Goal: Answer question/provide support: Share knowledge or assist other users

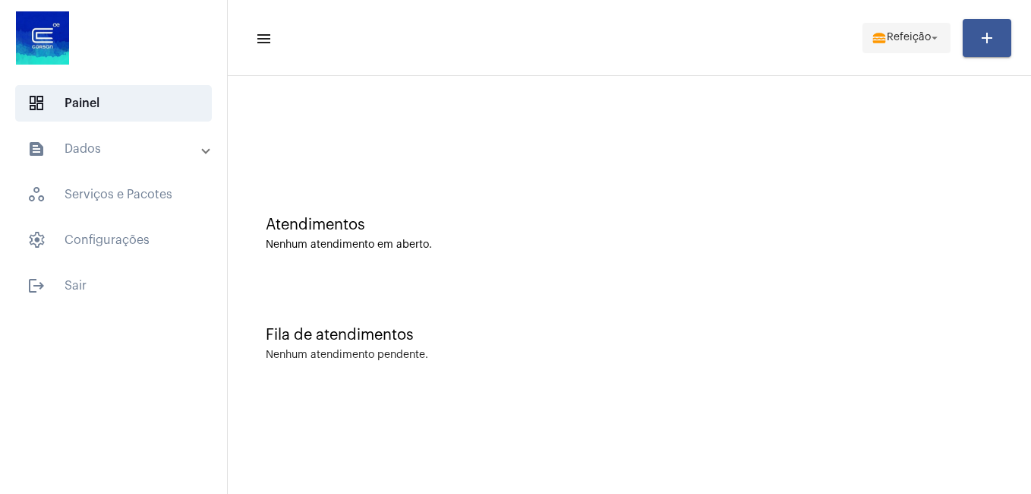
click at [912, 37] on span "Refeição" at bounding box center [909, 38] width 44 height 11
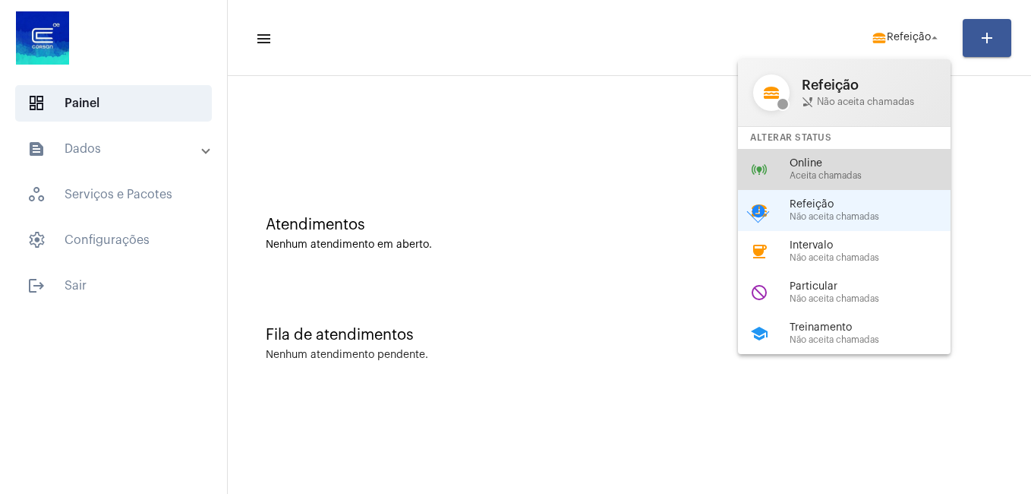
click at [812, 173] on span "Aceita chamadas" at bounding box center [876, 176] width 173 height 10
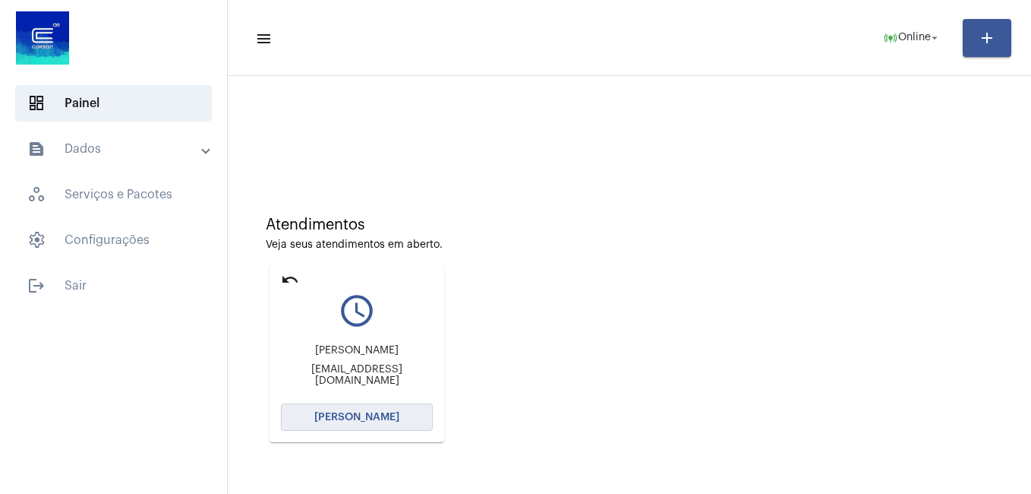
click at [320, 421] on span "[PERSON_NAME]" at bounding box center [356, 417] width 85 height 11
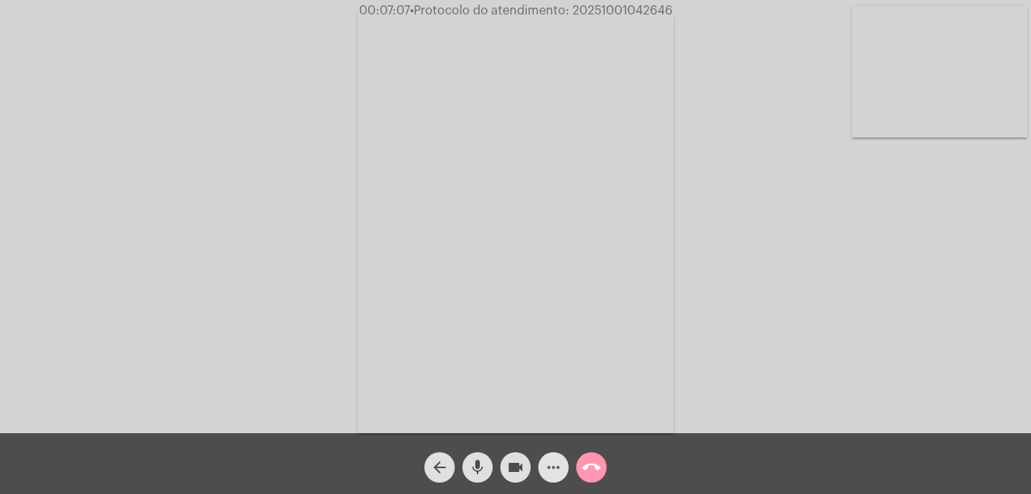
click at [547, 472] on mat-icon "more_horiz" at bounding box center [553, 467] width 18 height 18
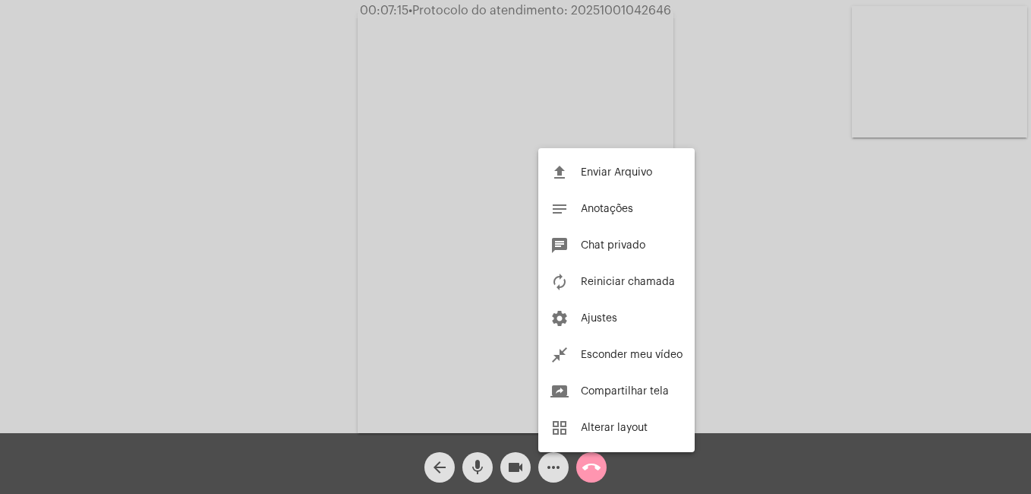
click at [595, 470] on div at bounding box center [515, 247] width 1031 height 494
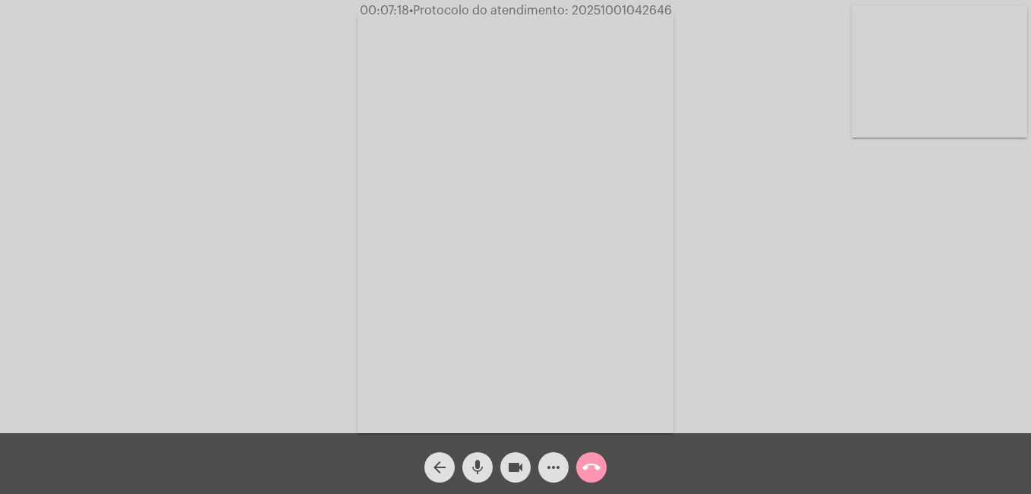
click at [595, 470] on mat-icon "call_end" at bounding box center [591, 467] width 18 height 18
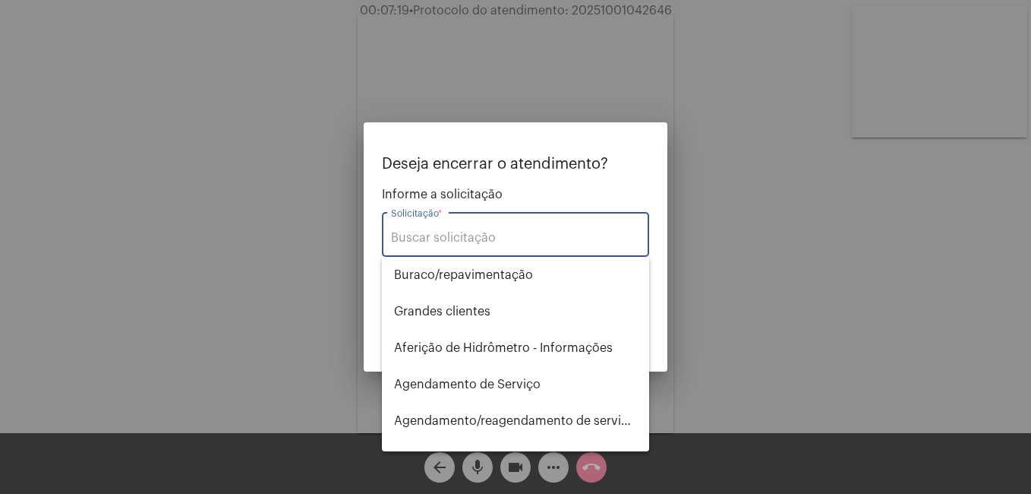
click at [442, 238] on input "Solicitação *" at bounding box center [515, 238] width 249 height 14
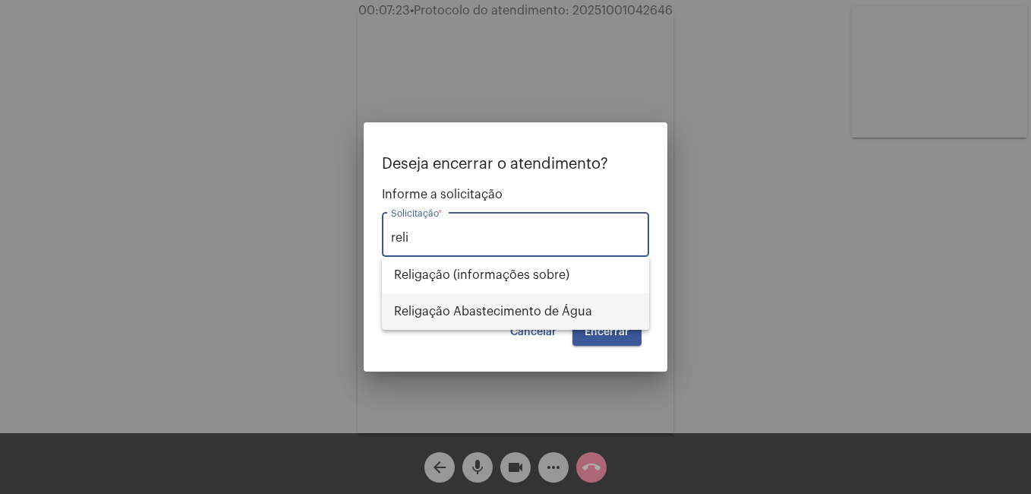
click at [435, 301] on span "Religação Abastecimento de Água" at bounding box center [515, 311] width 243 height 36
type input "Religação Abastecimento de Água"
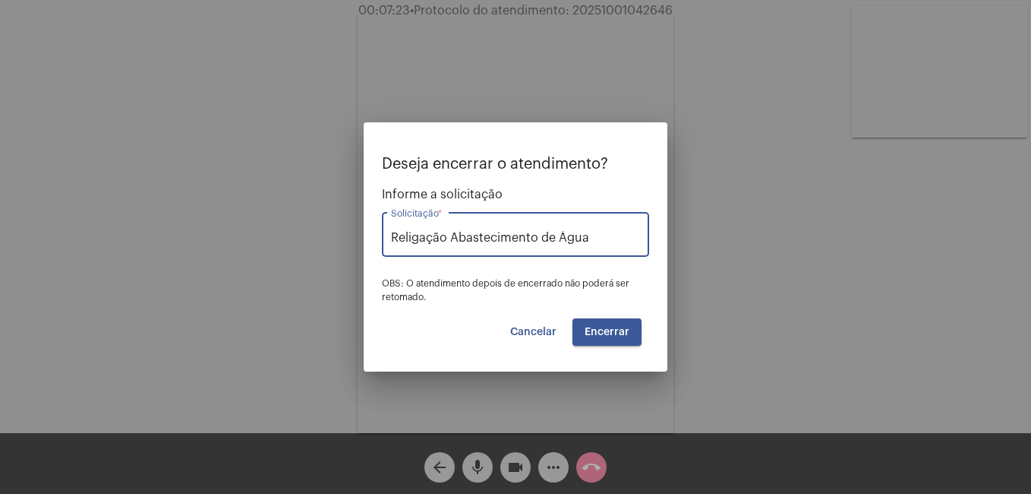
click at [604, 330] on span "Encerrar" at bounding box center [607, 332] width 45 height 11
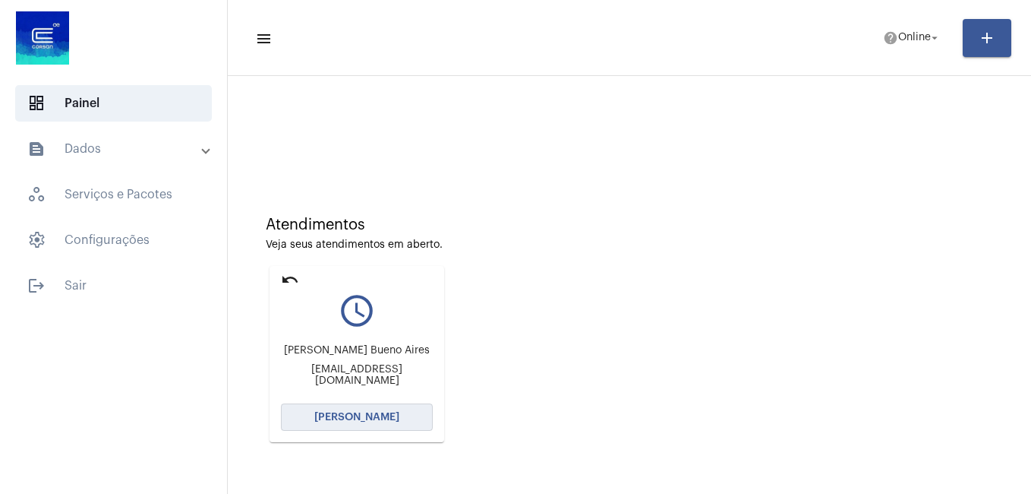
click at [335, 410] on button "[PERSON_NAME]" at bounding box center [357, 416] width 152 height 27
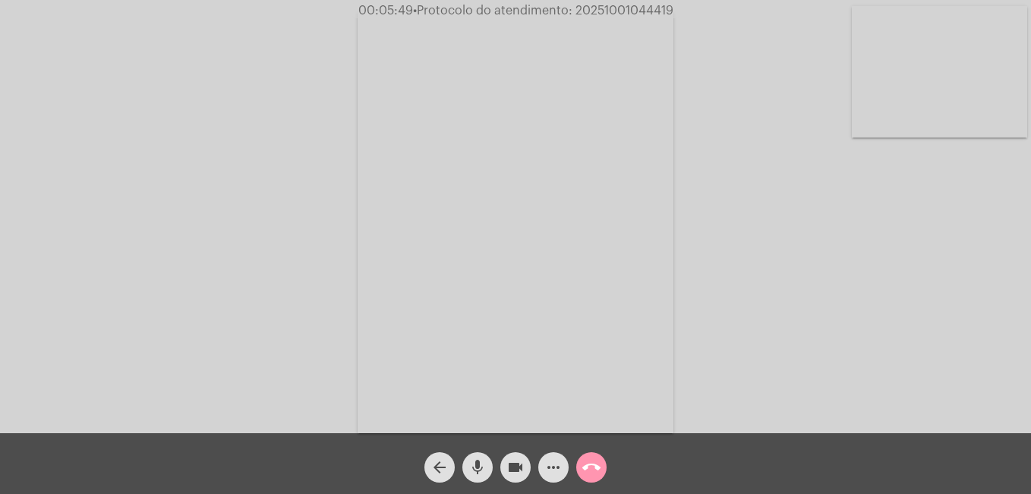
click at [478, 469] on mat-icon "mic" at bounding box center [478, 467] width 18 height 18
click at [514, 467] on mat-icon "videocam" at bounding box center [515, 467] width 18 height 18
click at [472, 475] on mat-icon "mic_off" at bounding box center [478, 467] width 18 height 18
click at [473, 474] on mat-icon "mic" at bounding box center [478, 467] width 18 height 18
click at [469, 472] on mat-icon "mic_off" at bounding box center [478, 467] width 18 height 18
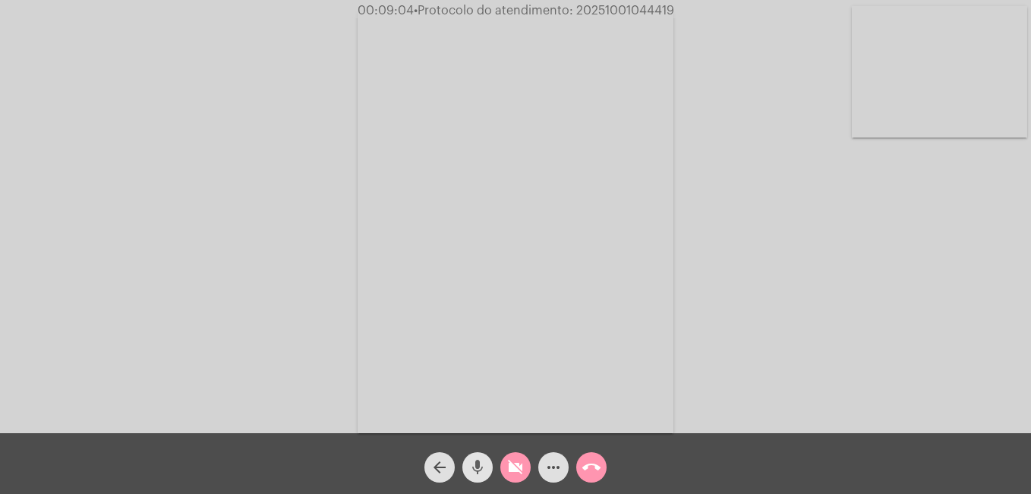
click at [471, 469] on mat-icon "mic" at bounding box center [478, 467] width 18 height 18
click at [475, 467] on mat-icon "mic_off" at bounding box center [478, 467] width 18 height 18
click at [475, 467] on mat-icon "mic" at bounding box center [478, 467] width 18 height 18
click at [481, 472] on mat-icon "mic_off" at bounding box center [478, 467] width 18 height 18
click at [478, 462] on mat-icon "mic" at bounding box center [478, 467] width 18 height 18
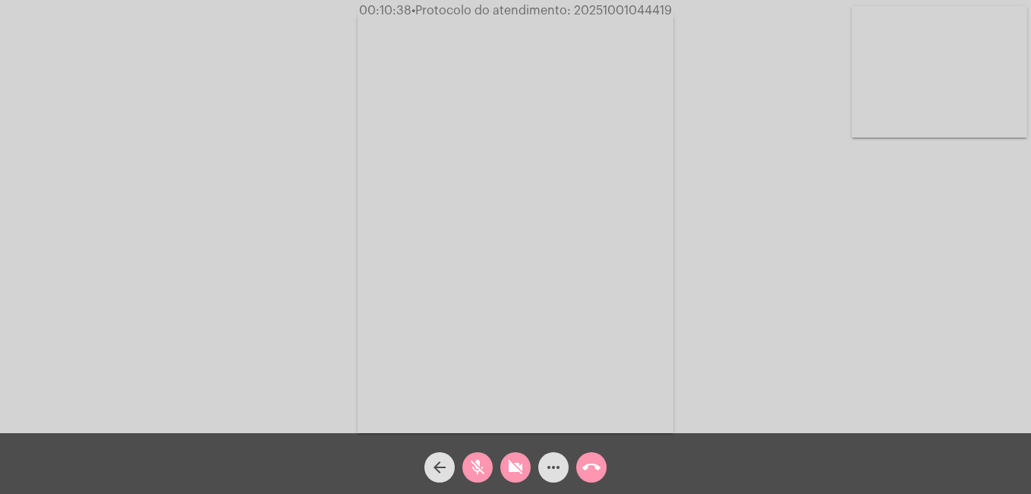
click at [481, 471] on mat-icon "mic_off" at bounding box center [478, 467] width 18 height 18
click at [483, 466] on mat-icon "mic" at bounding box center [478, 467] width 18 height 18
click at [477, 469] on mat-icon "mic_off" at bounding box center [478, 467] width 18 height 18
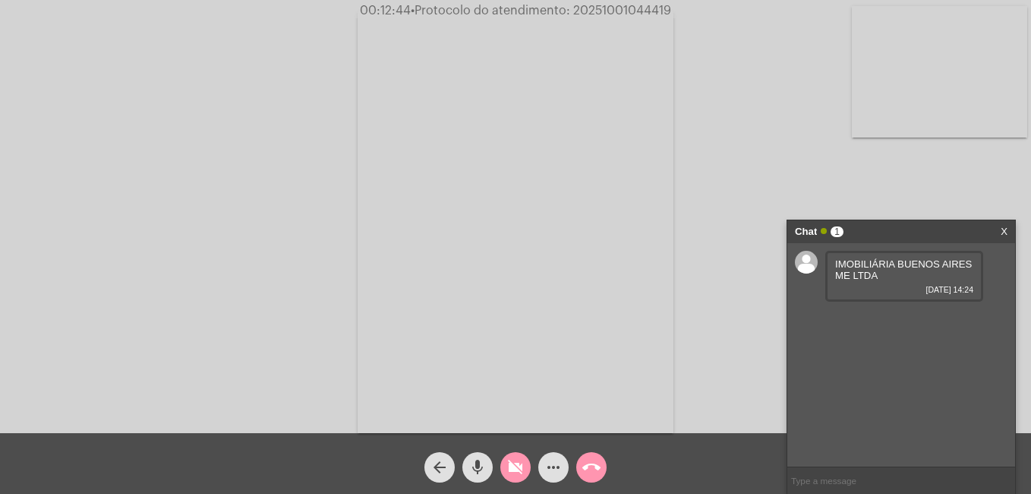
drag, startPoint x: 879, startPoint y: 273, endPoint x: 821, endPoint y: 254, distance: 61.5
click at [821, 254] on div "IMOBILIÁRIA BUENOS AIRES ME LTDA [DATE] 14:24" at bounding box center [901, 354] width 228 height 223
copy div "IMOBILIÁRIA BUENOS AIRES ME LTDA"
click at [510, 472] on mat-icon "videocam_off" at bounding box center [515, 467] width 18 height 18
click at [477, 470] on mat-icon "mic" at bounding box center [478, 467] width 18 height 18
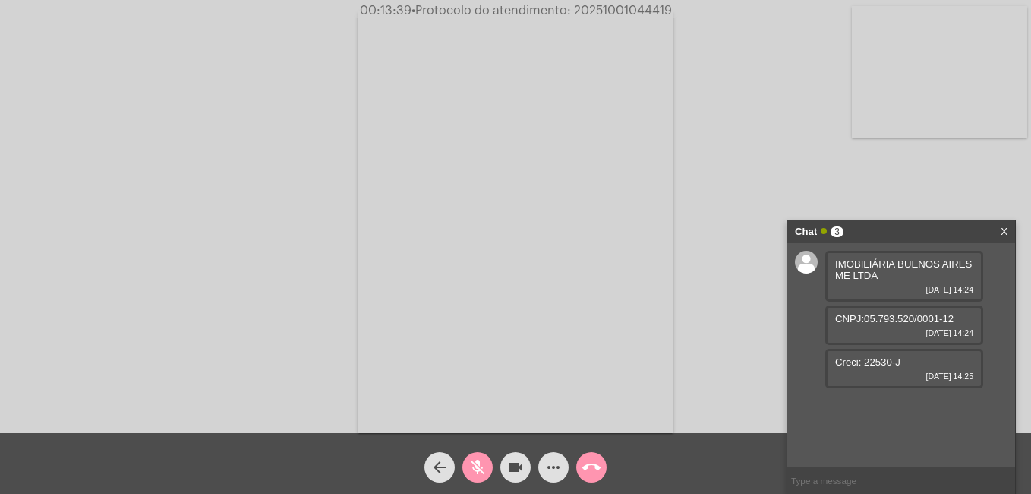
drag, startPoint x: 866, startPoint y: 360, endPoint x: 903, endPoint y: 361, distance: 37.2
click at [903, 361] on div "Creci: 22530-J [DATE] 14:25" at bounding box center [904, 368] width 158 height 39
copy span "22530-J"
drag, startPoint x: 838, startPoint y: 405, endPoint x: 951, endPoint y: 405, distance: 113.1
click at [951, 405] on div "[STREET_ADDRESS][PERSON_NAME] [DATE] 14:25" at bounding box center [904, 417] width 158 height 51
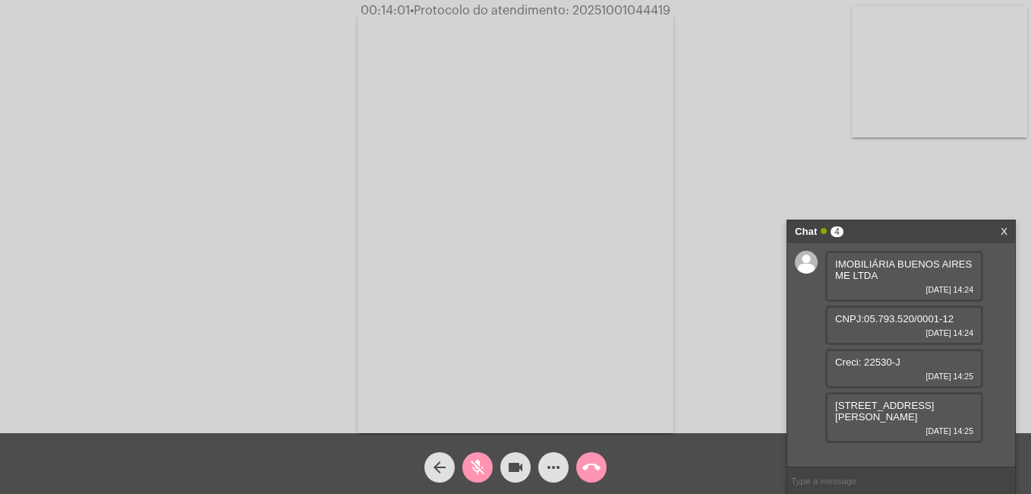
copy span "[STREET_ADDRESS][PERSON_NAME]"
click at [469, 472] on button "mic_off" at bounding box center [477, 467] width 30 height 30
click at [917, 232] on div "Chat 4" at bounding box center [885, 231] width 181 height 23
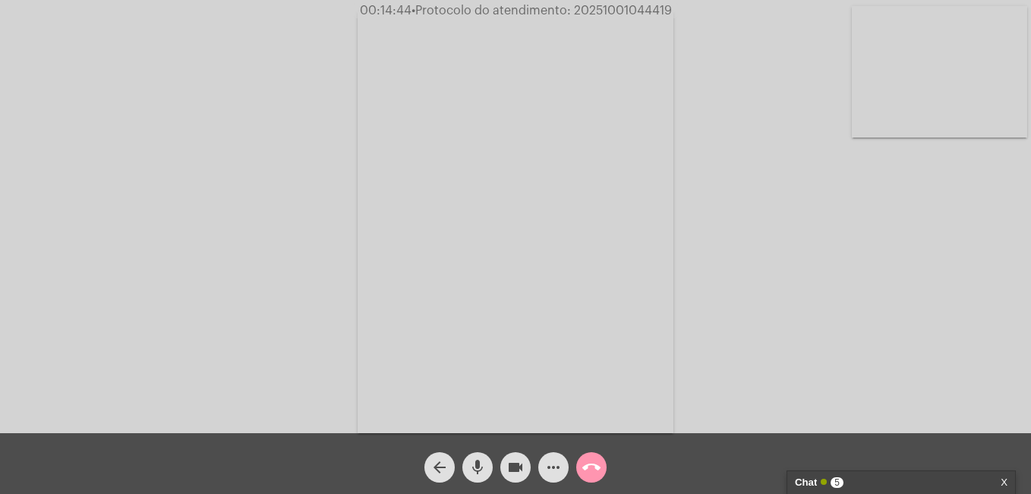
click at [878, 474] on div "Chat 5" at bounding box center [885, 482] width 181 height 23
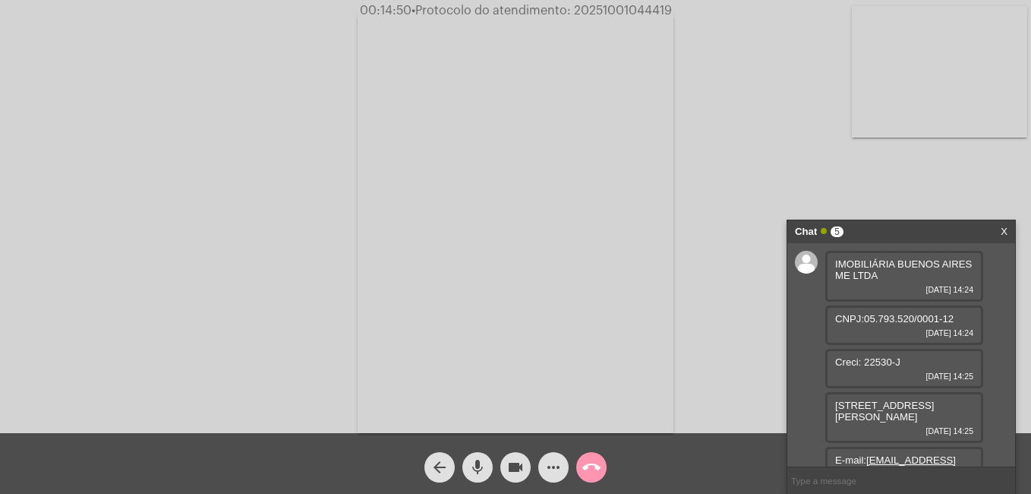
drag, startPoint x: 880, startPoint y: 277, endPoint x: 823, endPoint y: 265, distance: 58.2
click at [823, 265] on div "IMOBILIÁRIA BUENOS AIRES ME LTDA [DATE] 14:24 CNPJ:05.793.520/0001-12 [DATE] 14…" at bounding box center [901, 354] width 228 height 223
copy div "IMOBILIÁRIA BUENOS AIRES ME LTDA"
click at [813, 291] on div "IMOBILIÁRIA BUENOS AIRES ME LTDA [DATE] 14:24 CNPJ:05.793.520/0001-12 [DATE] 14…" at bounding box center [901, 354] width 228 height 223
drag, startPoint x: 961, startPoint y: 316, endPoint x: 792, endPoint y: 319, distance: 168.6
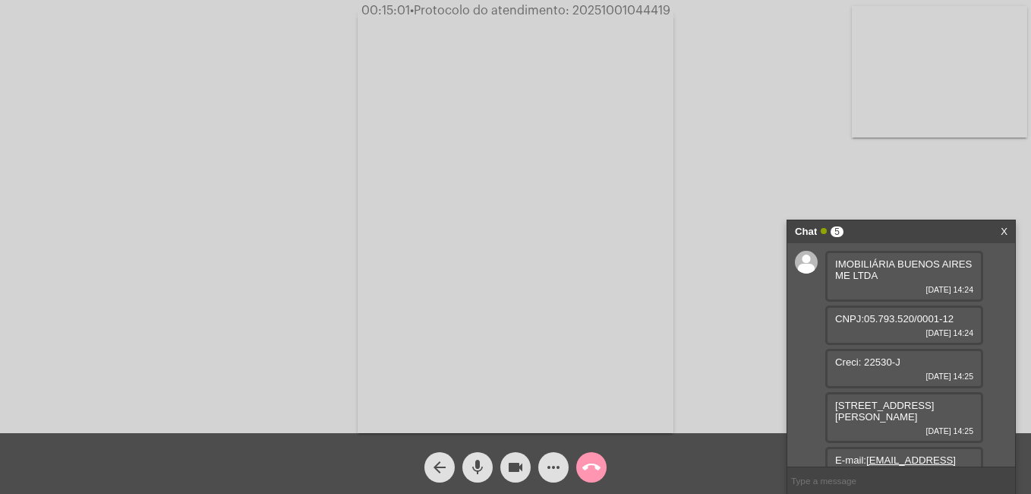
click at [792, 319] on div "IMOBILIÁRIA BUENOS AIRES ME LTDA [DATE] 14:24 CNPJ:05.793.520/0001-12 [DATE] 14…" at bounding box center [901, 354] width 228 height 223
copy span "CNPJ:05.793.520/0001-12"
click at [809, 289] on div "IMOBILIÁRIA BUENOS AIRES ME LTDA [DATE] 14:24 CNPJ:05.793.520/0001-12 [DATE] 14…" at bounding box center [901, 354] width 228 height 223
drag, startPoint x: 849, startPoint y: 360, endPoint x: 822, endPoint y: 364, distance: 27.0
click at [822, 364] on div "IMOBILIÁRIA BUENOS AIRES ME LTDA [DATE] 14:24 CNPJ:05.793.520/0001-12 [DATE] 14…" at bounding box center [901, 354] width 228 height 223
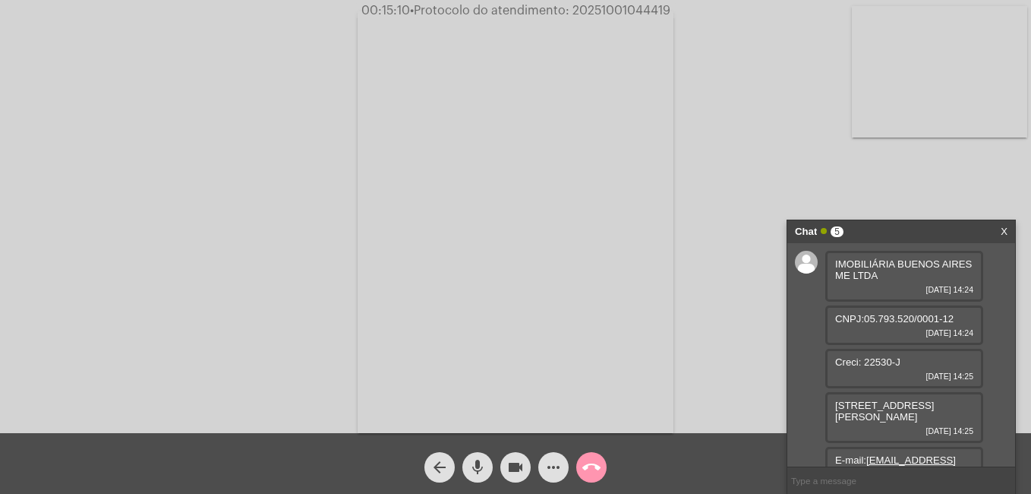
copy span "Creci: 22530-J"
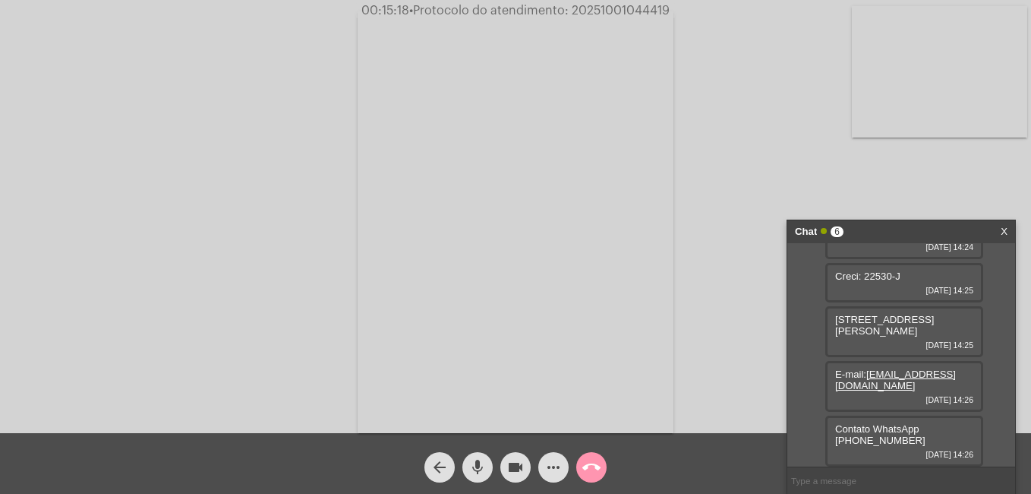
click at [812, 296] on div "IMOBILIÁRIA BUENOS AIRES ME LTDA [DATE] 14:24 CNPJ:05.793.520/0001-12 [DATE] 14…" at bounding box center [901, 354] width 228 height 223
drag, startPoint x: 873, startPoint y: 369, endPoint x: 812, endPoint y: 376, distance: 61.1
click at [812, 376] on div "IMOBILIÁRIA BUENOS AIRES ME LTDA [DATE] 14:24 CNPJ:05.793.520/0001-12 [DATE] 14…" at bounding box center [901, 354] width 228 height 223
click at [812, 271] on div "IMOBILIÁRIA BUENOS AIRES ME LTDA [DATE] 14:24 CNPJ:05.793.520/0001-12 [DATE] 14…" at bounding box center [901, 354] width 228 height 223
drag, startPoint x: 879, startPoint y: 442, endPoint x: 927, endPoint y: 431, distance: 49.9
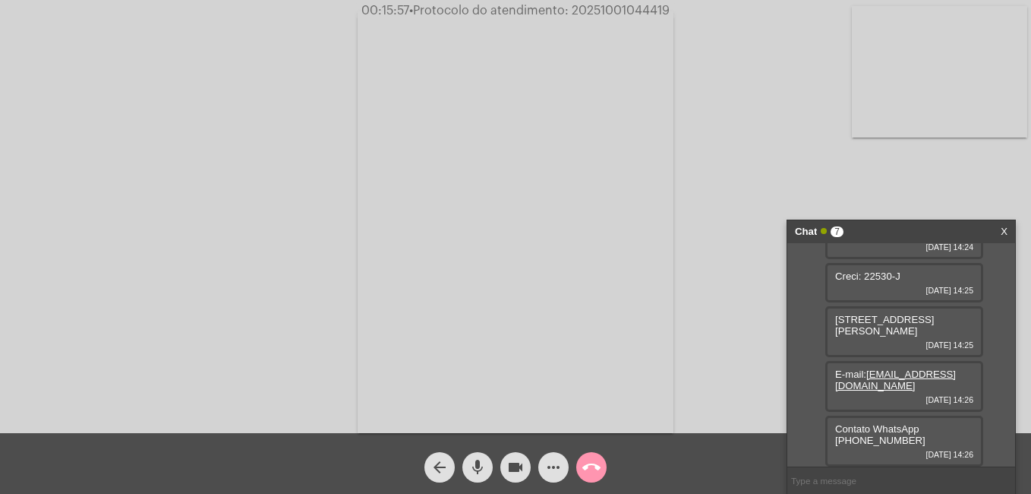
click at [927, 431] on div "Contato WhatsApp [PHONE_NUMBER] [DATE] 14:26" at bounding box center [904, 440] width 158 height 51
copy span "55)[PHONE_NUMBER]"
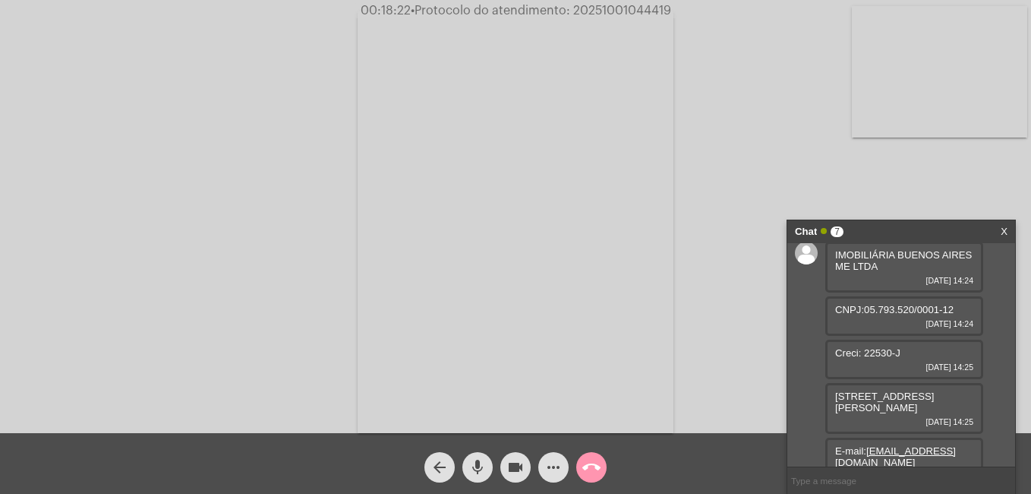
scroll to position [0, 0]
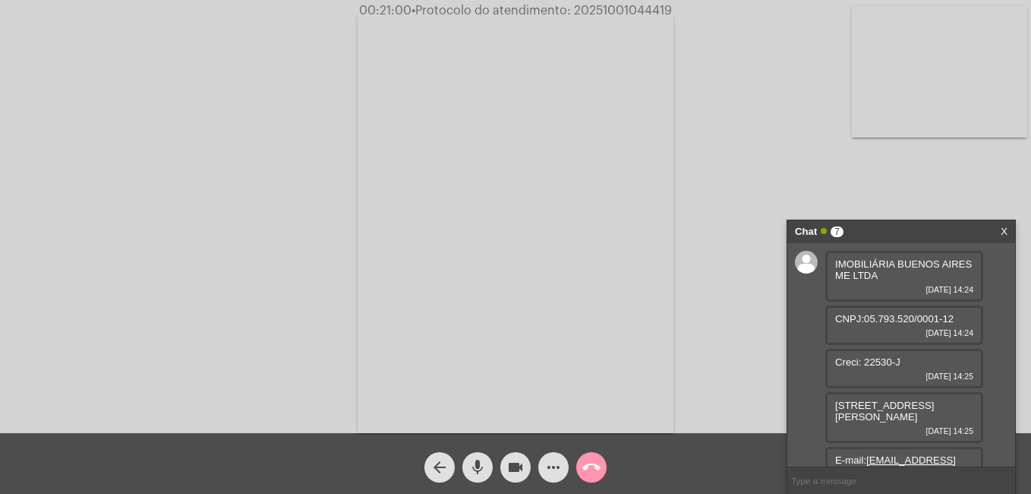
click at [475, 468] on mat-icon "mic" at bounding box center [478, 467] width 18 height 18
click at [512, 465] on mat-icon "videocam" at bounding box center [515, 467] width 18 height 18
click at [482, 467] on mat-icon "mic_off" at bounding box center [478, 467] width 18 height 18
click at [518, 470] on mat-icon "videocam_off" at bounding box center [515, 467] width 18 height 18
drag, startPoint x: 950, startPoint y: 402, endPoint x: 825, endPoint y: 410, distance: 124.8
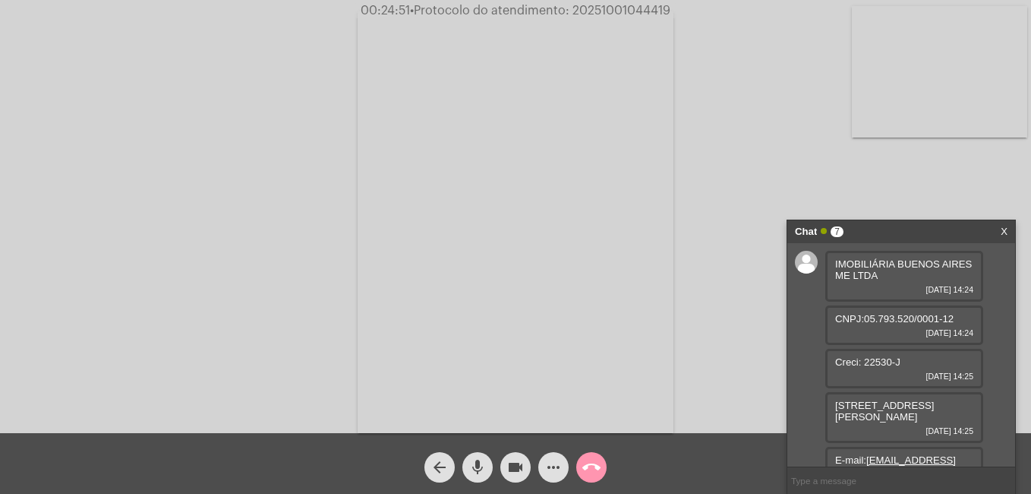
click at [825, 410] on div "[STREET_ADDRESS][PERSON_NAME] [DATE] 14:25" at bounding box center [904, 417] width 158 height 51
copy span "[STREET_ADDRESS][PERSON_NAME]"
click at [478, 462] on mat-icon "mic" at bounding box center [478, 467] width 18 height 18
click at [510, 464] on mat-icon "videocam" at bounding box center [515, 467] width 18 height 18
click at [503, 468] on button "videocam_off" at bounding box center [515, 467] width 30 height 30
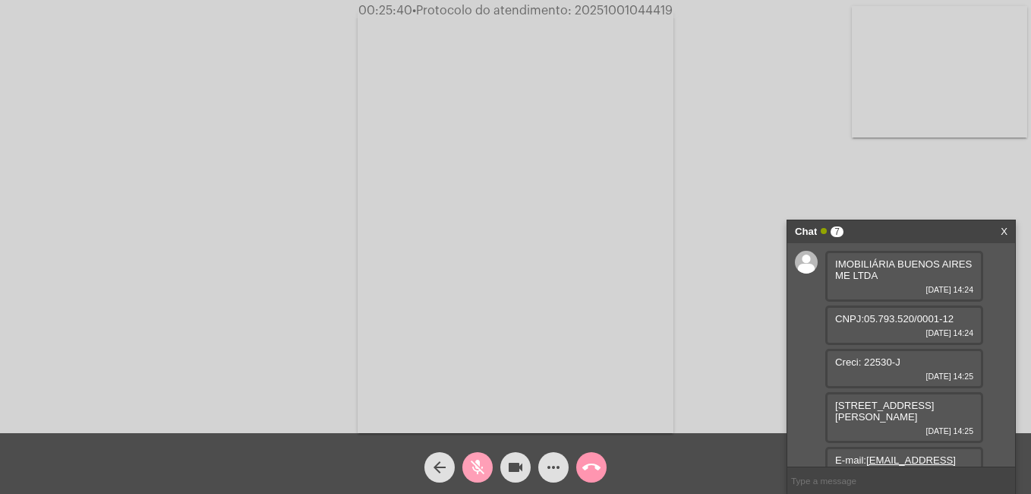
drag, startPoint x: 477, startPoint y: 459, endPoint x: 484, endPoint y: 463, distance: 8.9
click at [477, 459] on span "mic_off" at bounding box center [478, 467] width 18 height 30
click at [474, 472] on mat-icon "mic" at bounding box center [478, 467] width 18 height 18
click at [513, 469] on mat-icon "videocam" at bounding box center [515, 467] width 18 height 18
click at [479, 469] on mat-icon "mic_off" at bounding box center [478, 467] width 18 height 18
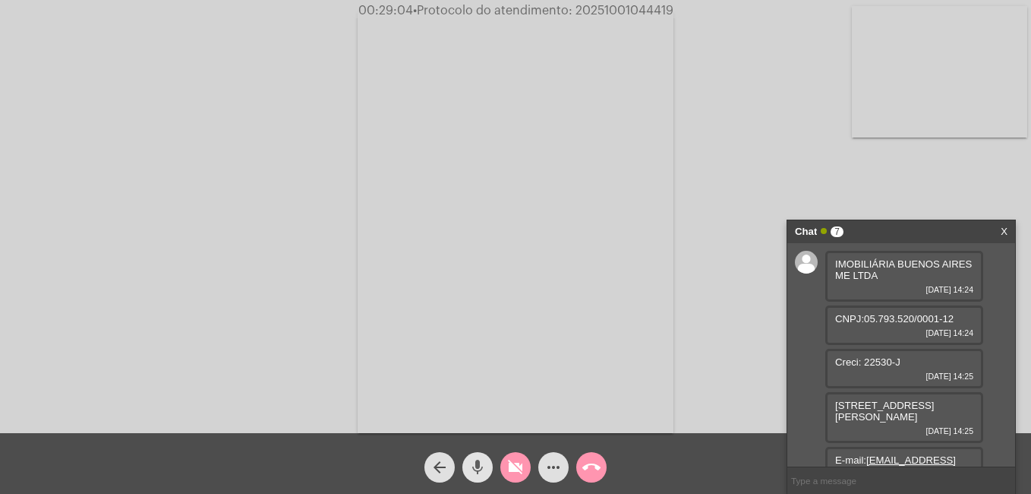
click at [479, 469] on mat-icon "mic" at bounding box center [478, 467] width 18 height 18
click at [722, 293] on div "Acessando Câmera e Microfone..." at bounding box center [516, 220] width 1028 height 433
click at [478, 470] on mat-icon "mic_off" at bounding box center [478, 467] width 18 height 18
click at [511, 469] on mat-icon "videocam_off" at bounding box center [515, 467] width 18 height 18
click at [476, 469] on mat-icon "mic" at bounding box center [478, 467] width 18 height 18
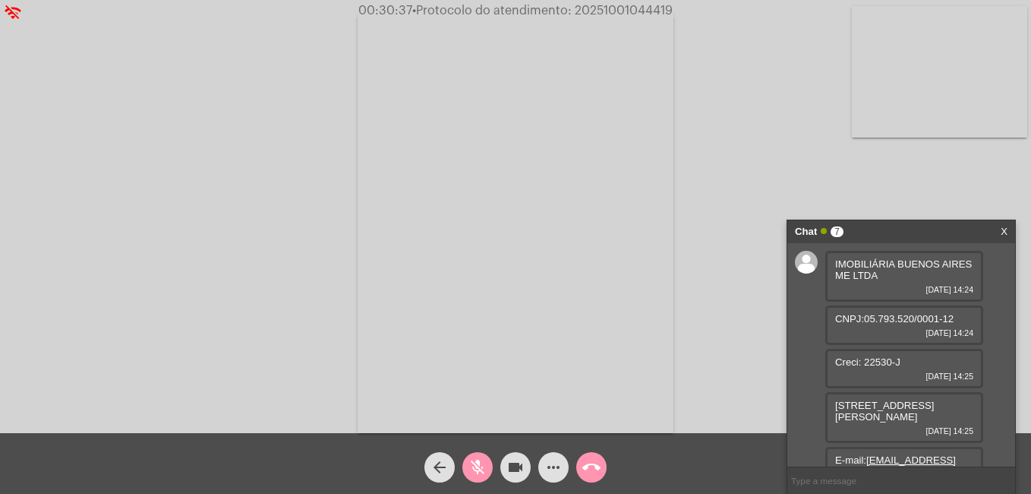
click at [519, 467] on mat-icon "videocam" at bounding box center [515, 467] width 18 height 18
click at [472, 462] on mat-icon "mic_off" at bounding box center [478, 467] width 18 height 18
click at [513, 467] on mat-icon "videocam_off" at bounding box center [515, 467] width 18 height 18
click at [557, 467] on mat-icon "more_horiz" at bounding box center [553, 467] width 18 height 18
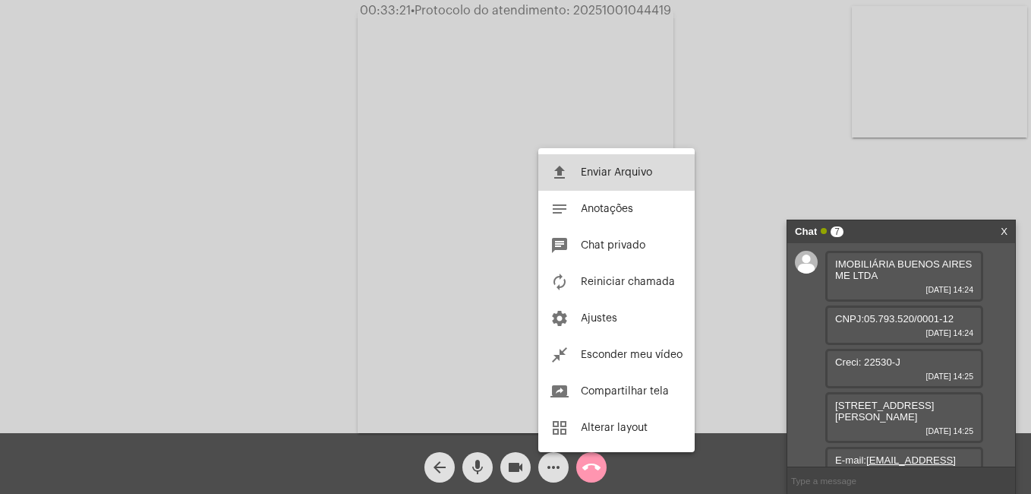
click at [592, 168] on span "Enviar Arquivo" at bounding box center [616, 172] width 71 height 11
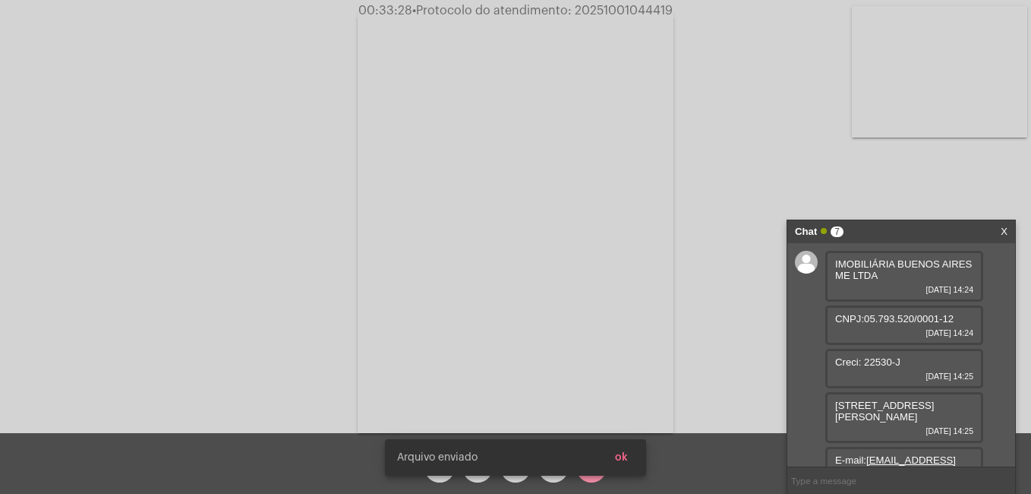
scroll to position [207, 0]
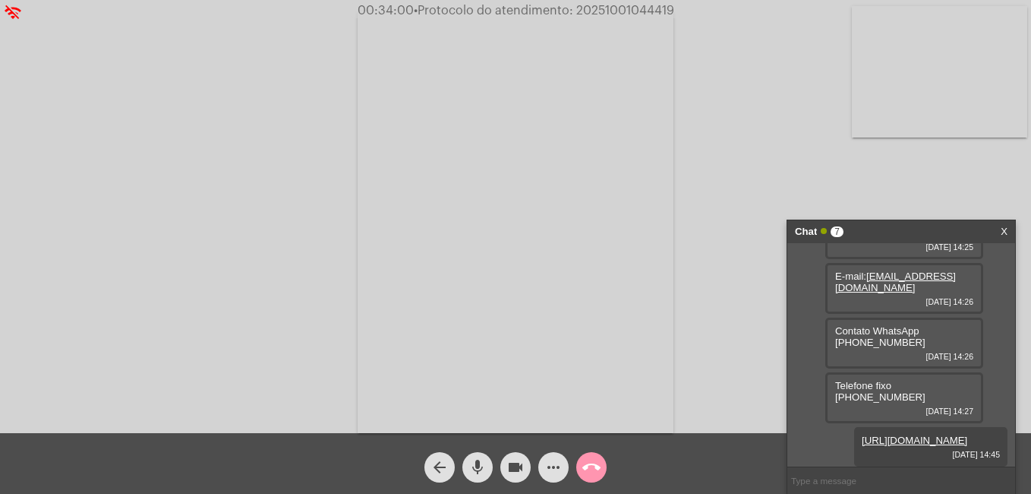
click at [559, 464] on mat-icon "more_horiz" at bounding box center [553, 467] width 18 height 18
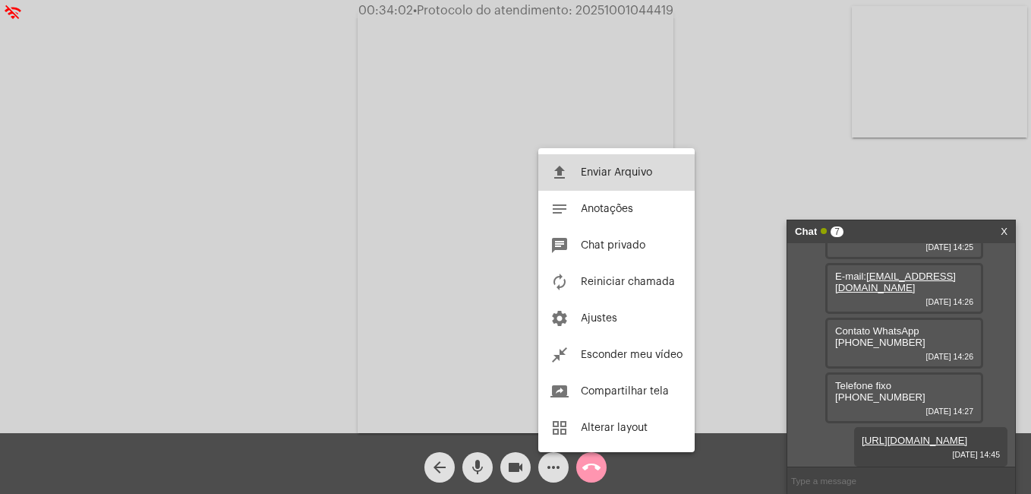
click at [585, 169] on span "Enviar Arquivo" at bounding box center [616, 172] width 71 height 11
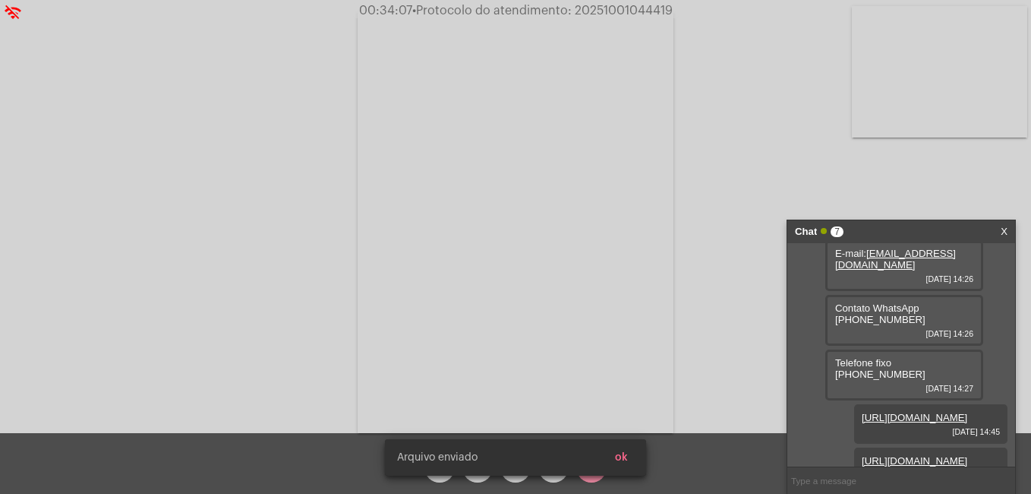
scroll to position [284, 0]
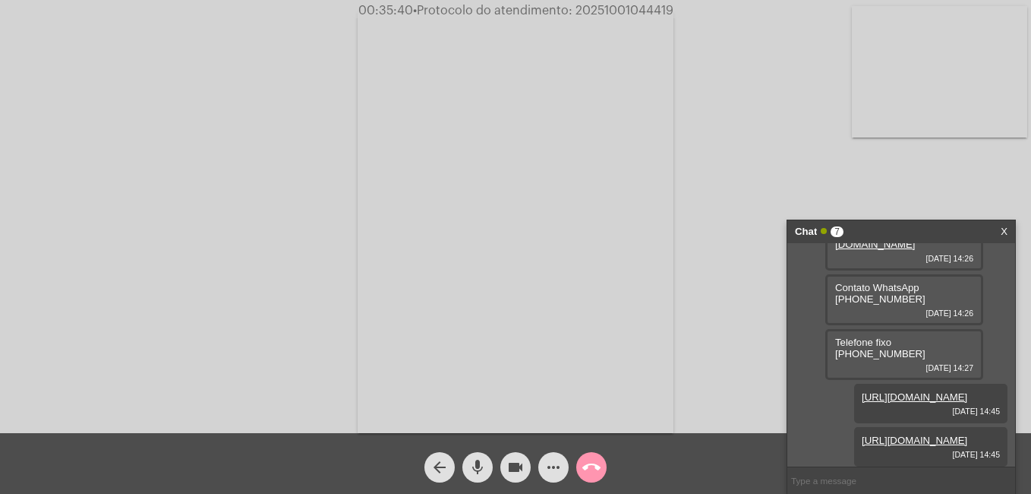
drag, startPoint x: 575, startPoint y: 9, endPoint x: 677, endPoint y: 12, distance: 102.6
click at [677, 12] on span "00:35:40 • Protocolo do atendimento: 20251001044419" at bounding box center [515, 10] width 327 height 15
copy span "20251001044419"
click at [838, 478] on input "text" at bounding box center [901, 480] width 228 height 27
paste input "20251001044419"
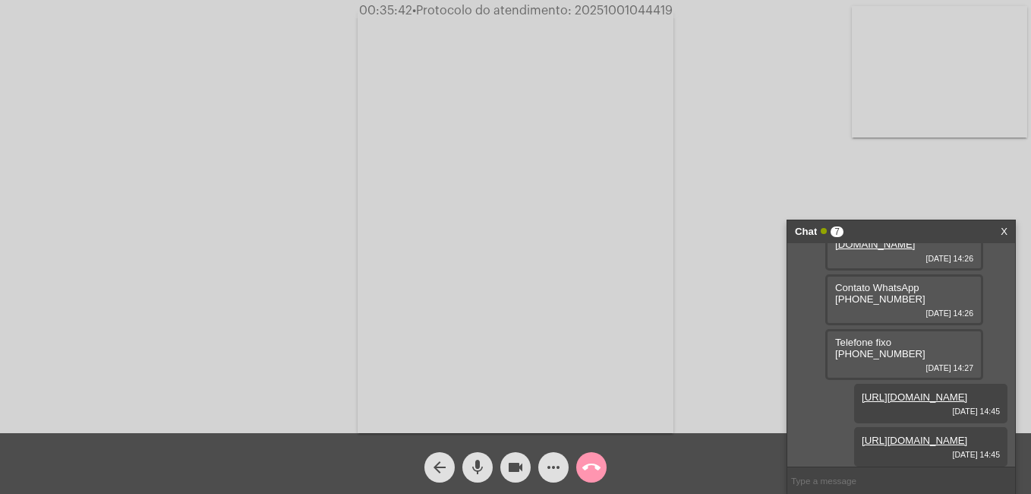
type input "20251001044419"
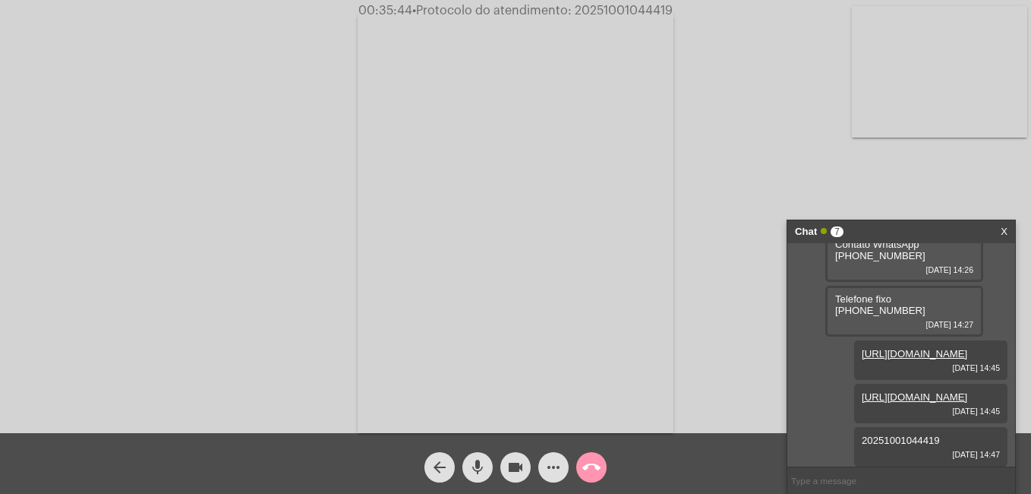
scroll to position [327, 0]
drag, startPoint x: 685, startPoint y: 234, endPoint x: 689, endPoint y: 108, distance: 126.1
click at [689, 108] on div "Acessando Câmera e Microfone..." at bounding box center [516, 220] width 1028 height 433
click at [585, 467] on mat-icon "call_end" at bounding box center [591, 467] width 18 height 18
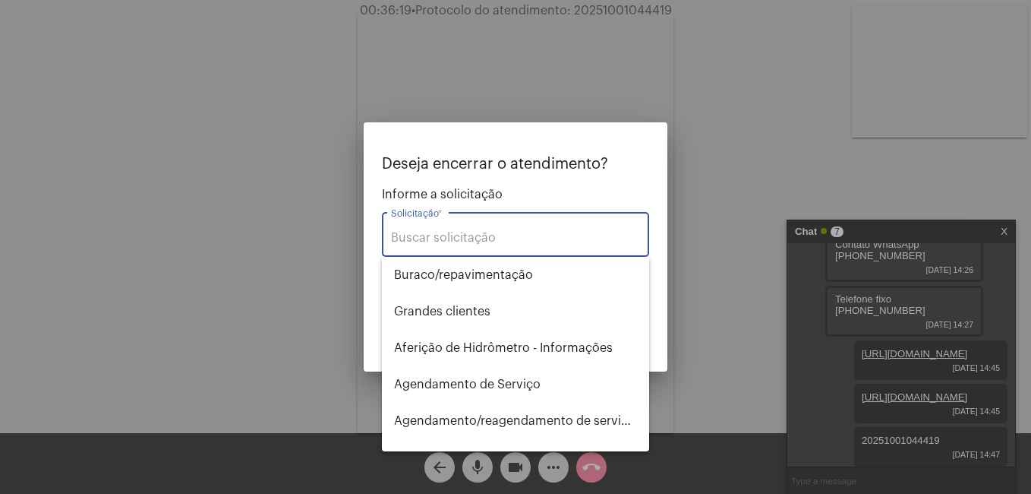
click at [428, 239] on input "Solicitação *" at bounding box center [515, 238] width 249 height 14
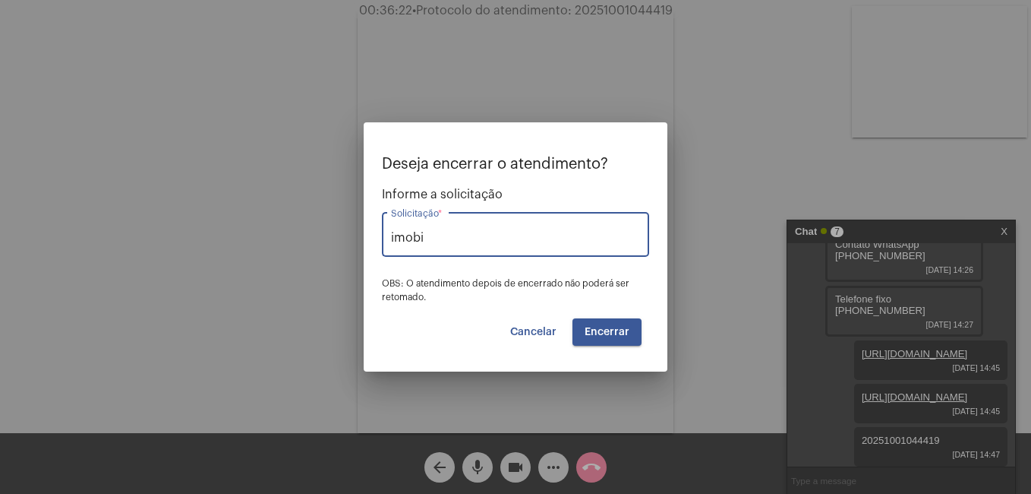
type input "imobil"
drag, startPoint x: 459, startPoint y: 233, endPoint x: 330, endPoint y: 242, distance: 130.2
click at [330, 242] on div "Deseja encerrar o atendimento? Informe a solicitação imobil Solicitação * OBS: …" at bounding box center [515, 247] width 1031 height 494
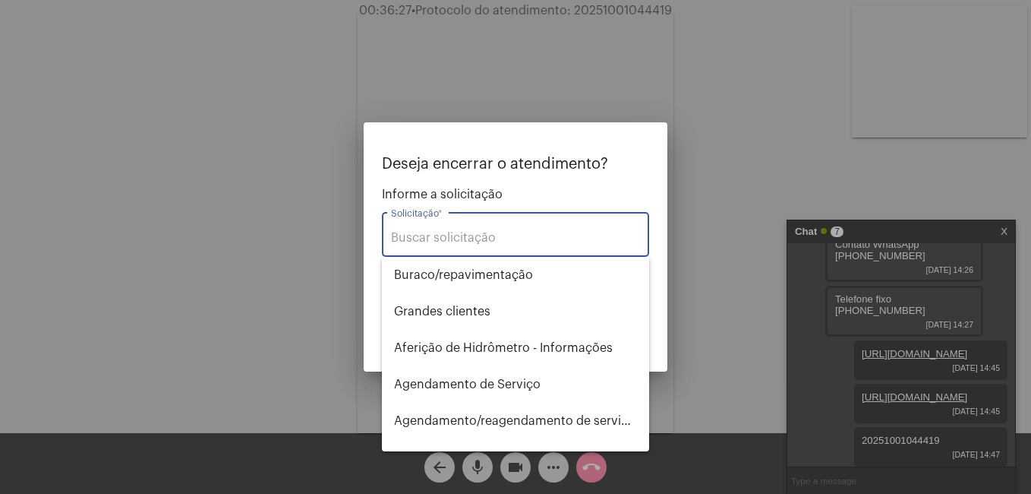
click at [588, 472] on div at bounding box center [515, 247] width 1031 height 494
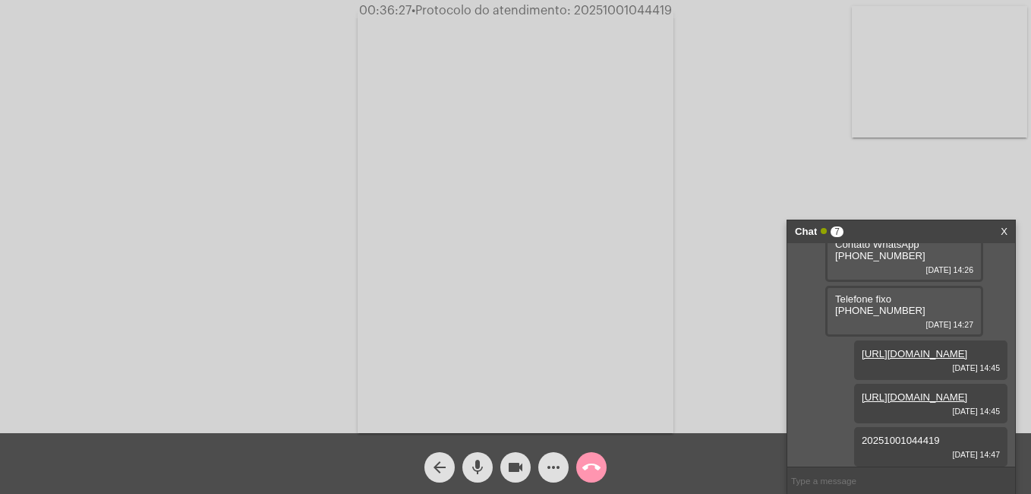
click at [588, 472] on mat-icon "call_end" at bounding box center [591, 467] width 18 height 18
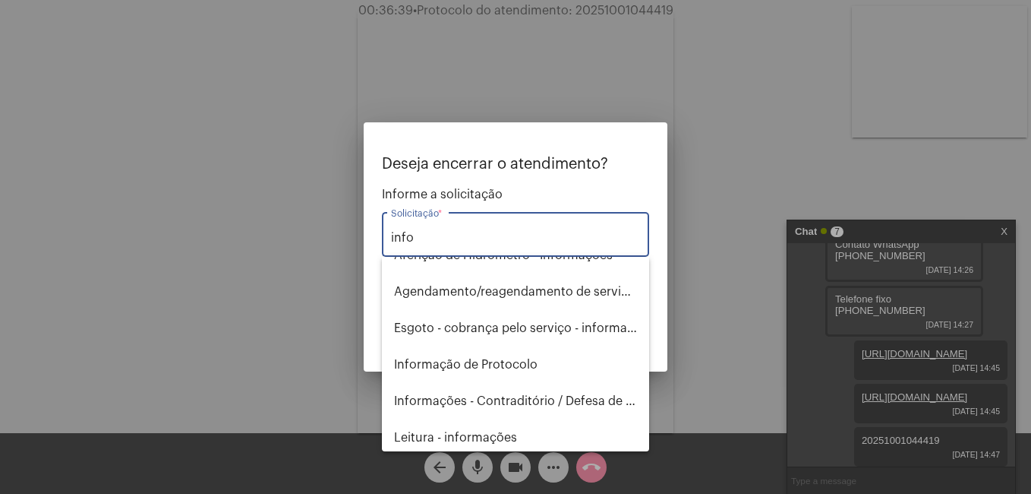
scroll to position [0, 0]
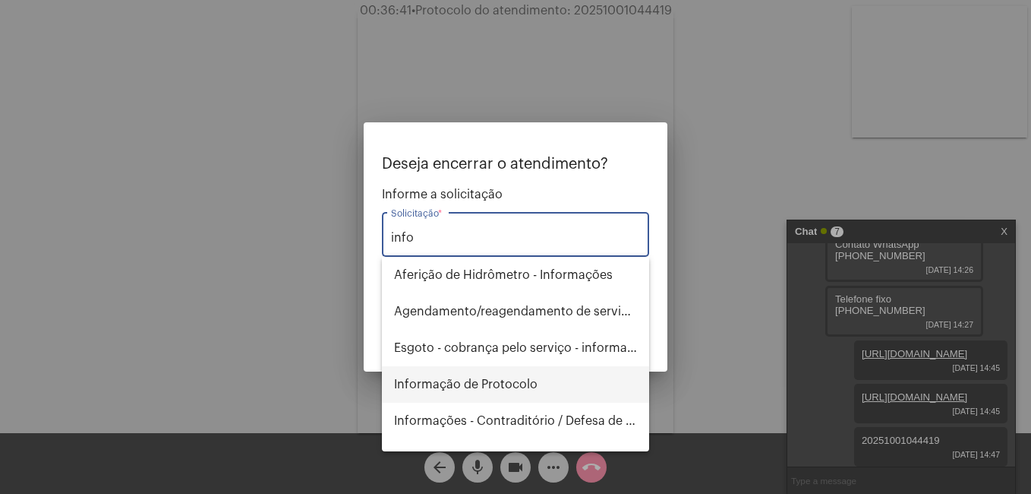
click at [419, 377] on span "Informação de Protocolo" at bounding box center [515, 384] width 243 height 36
type input "Informação de Protocolo"
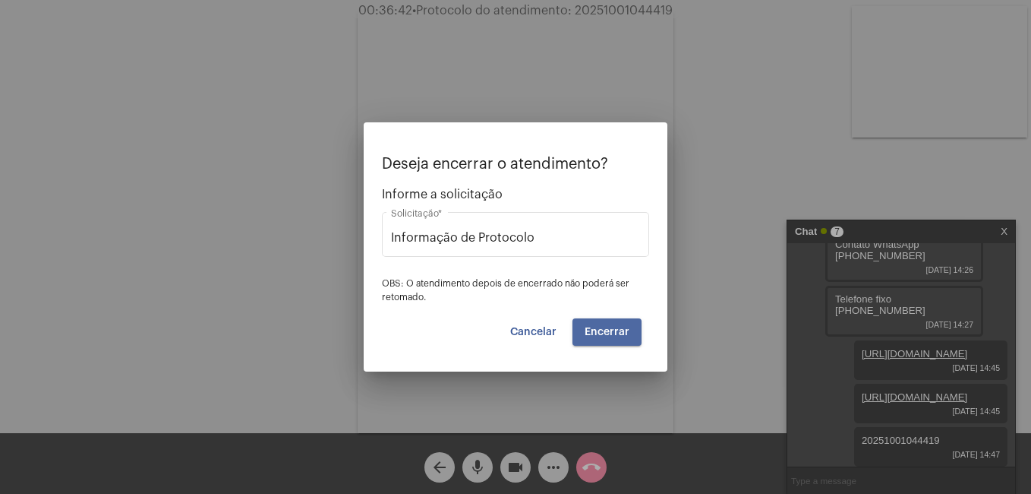
click at [610, 331] on span "Encerrar" at bounding box center [607, 332] width 45 height 11
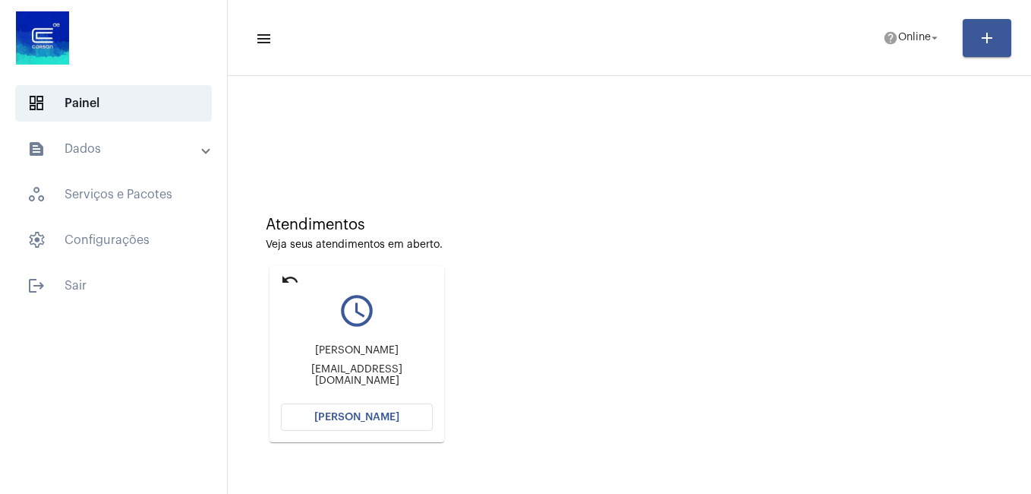
click at [352, 424] on button "[PERSON_NAME]" at bounding box center [357, 416] width 152 height 27
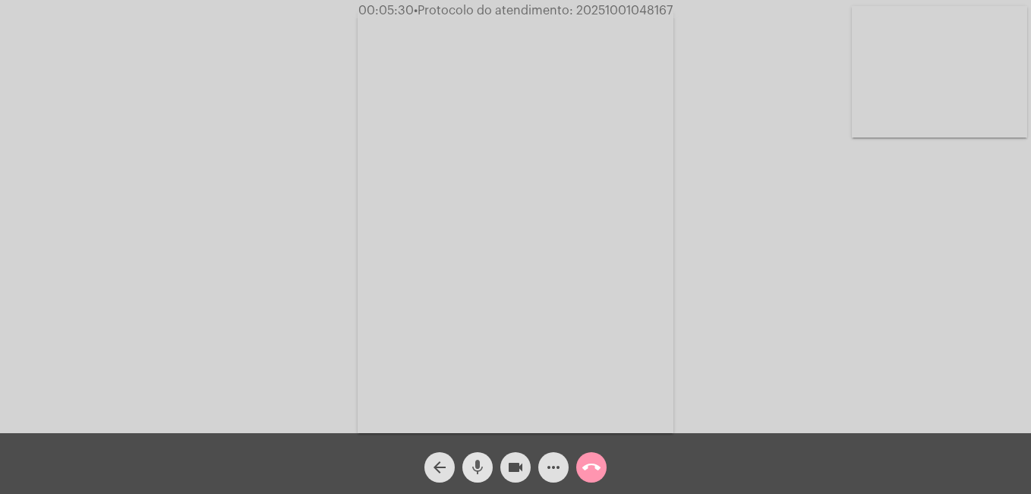
click at [478, 465] on mat-icon "mic" at bounding box center [478, 467] width 18 height 18
click at [481, 472] on mat-icon "mic_off" at bounding box center [478, 467] width 18 height 18
click at [473, 471] on mat-icon "mic" at bounding box center [478, 467] width 18 height 18
click at [515, 468] on mat-icon "videocam" at bounding box center [515, 467] width 18 height 18
click at [483, 464] on mat-icon "mic_off" at bounding box center [478, 467] width 18 height 18
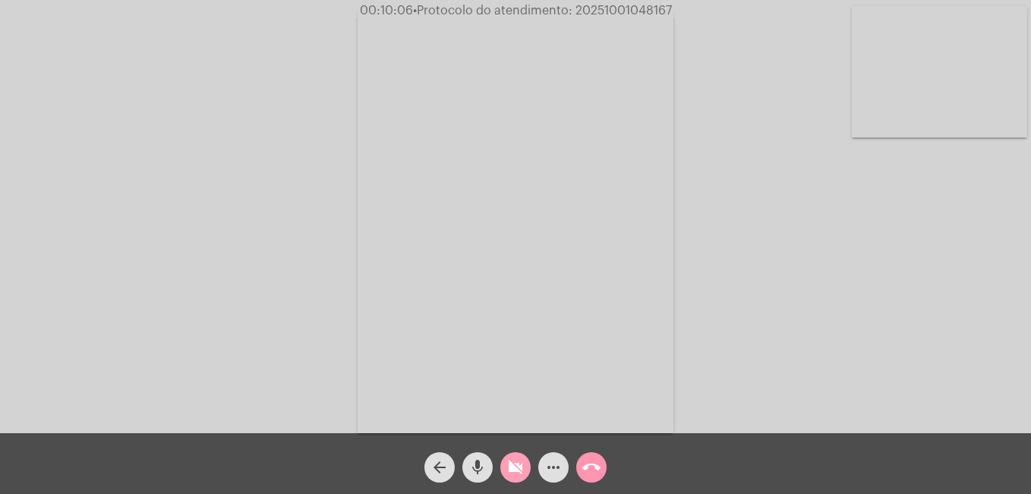
click at [518, 469] on mat-icon "videocam_off" at bounding box center [515, 467] width 18 height 18
click at [519, 468] on mat-icon "videocam" at bounding box center [515, 467] width 18 height 18
click at [473, 466] on mat-icon "mic" at bounding box center [478, 467] width 18 height 18
click at [522, 469] on mat-icon "videocam_off" at bounding box center [515, 467] width 18 height 18
click at [481, 469] on mat-icon "mic_off" at bounding box center [478, 467] width 18 height 18
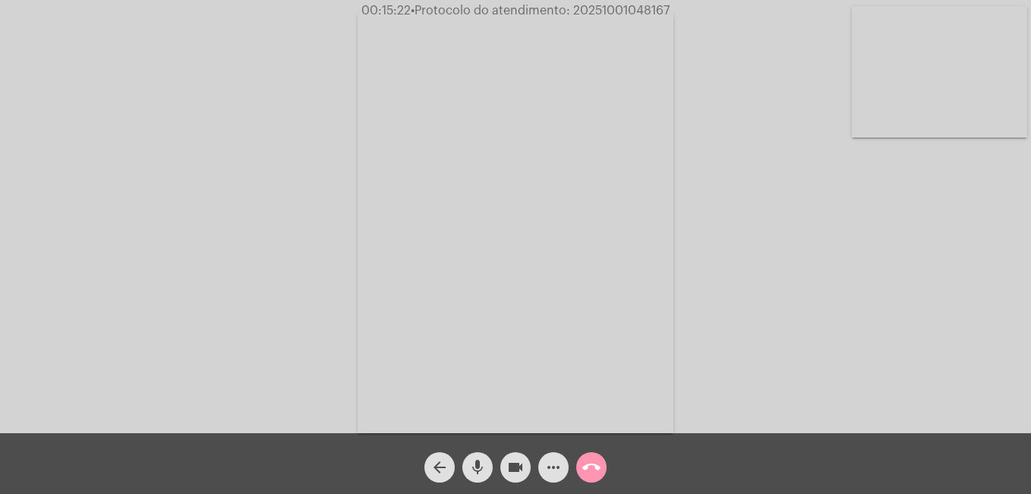
click at [510, 465] on mat-icon "videocam" at bounding box center [515, 467] width 18 height 18
click at [479, 465] on mat-icon "mic" at bounding box center [478, 467] width 18 height 18
click at [475, 470] on mat-icon "mic_off" at bounding box center [478, 467] width 18 height 18
click at [516, 472] on mat-icon "videocam_off" at bounding box center [515, 467] width 18 height 18
drag, startPoint x: 575, startPoint y: 12, endPoint x: 676, endPoint y: 17, distance: 101.1
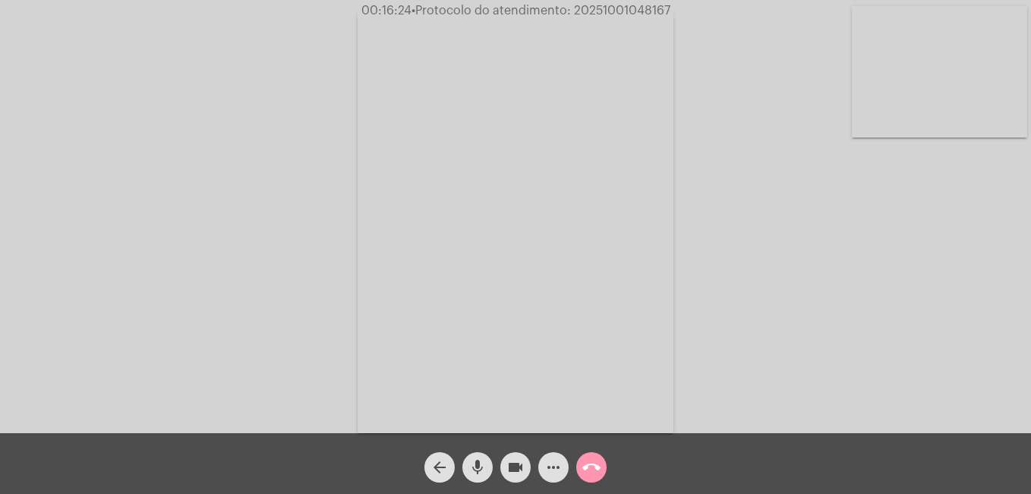
click at [675, 17] on span "00:16:24 • Protocolo do atendimento: 20251001048167" at bounding box center [515, 10] width 321 height 15
copy span "20251001048167"
click at [547, 467] on mat-icon "more_horiz" at bounding box center [553, 467] width 18 height 18
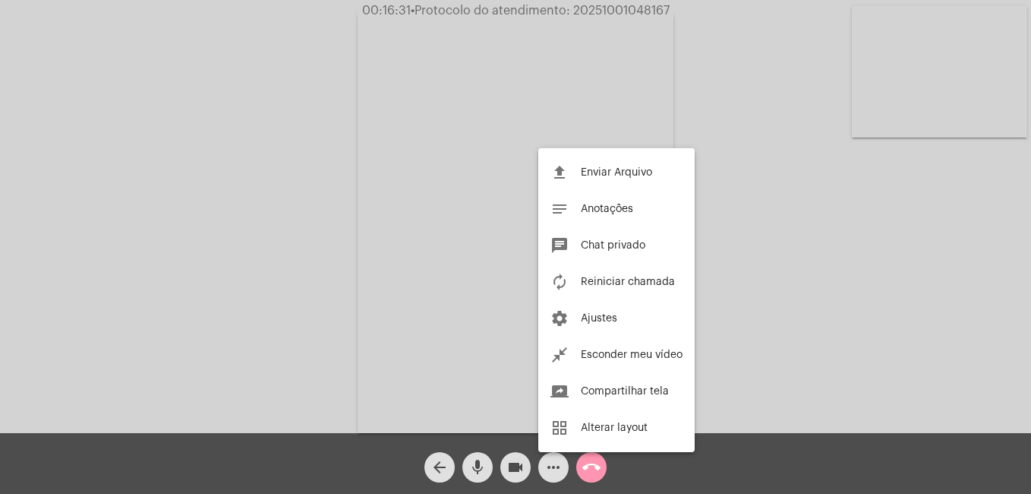
click at [583, 248] on span "Chat privado" at bounding box center [613, 245] width 65 height 11
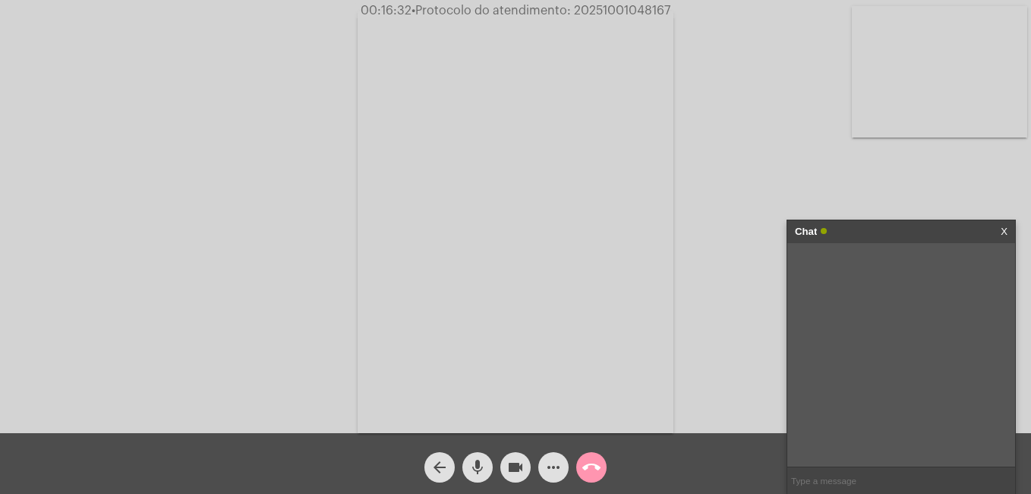
click at [809, 475] on input "text" at bounding box center [901, 480] width 228 height 27
paste input "20251001048167"
type input "20251001048167"
click at [999, 231] on div "Chat X" at bounding box center [901, 231] width 228 height 23
click at [545, 461] on mat-icon "more_horiz" at bounding box center [553, 467] width 18 height 18
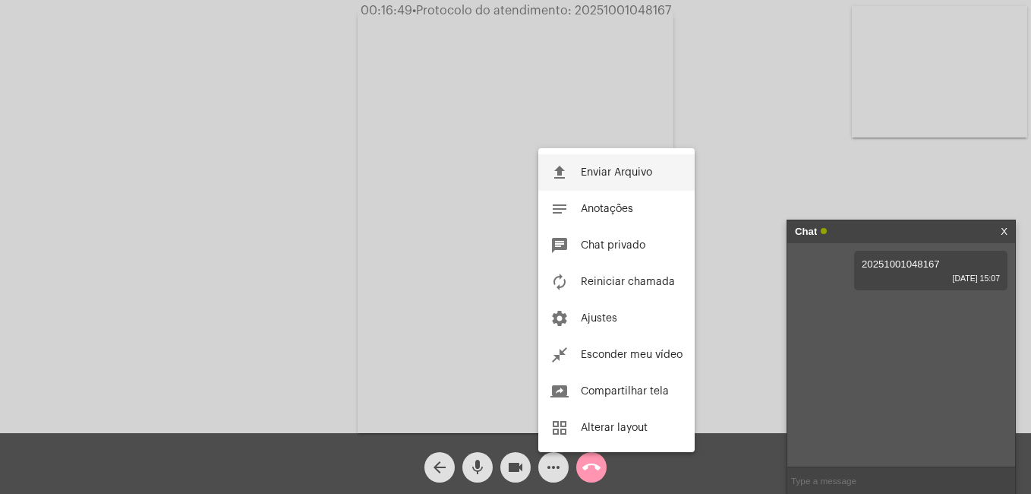
click at [603, 175] on span "Enviar Arquivo" at bounding box center [616, 172] width 71 height 11
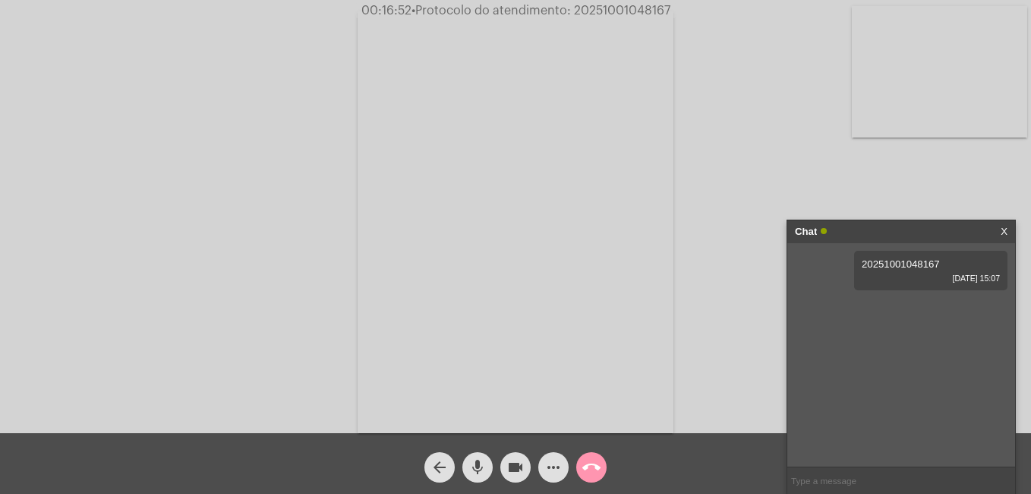
click at [594, 462] on mat-icon "call_end" at bounding box center [591, 467] width 18 height 18
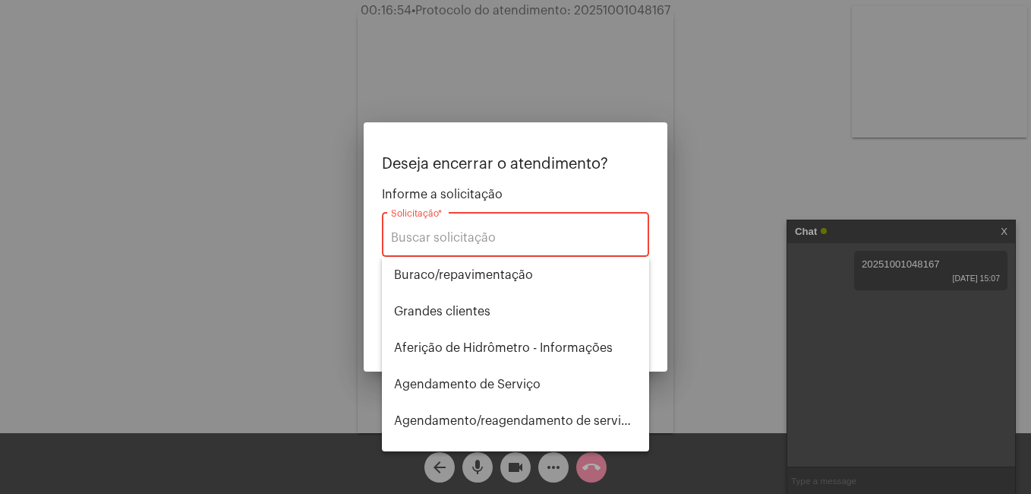
click at [439, 229] on div "Solicitação *" at bounding box center [515, 233] width 249 height 48
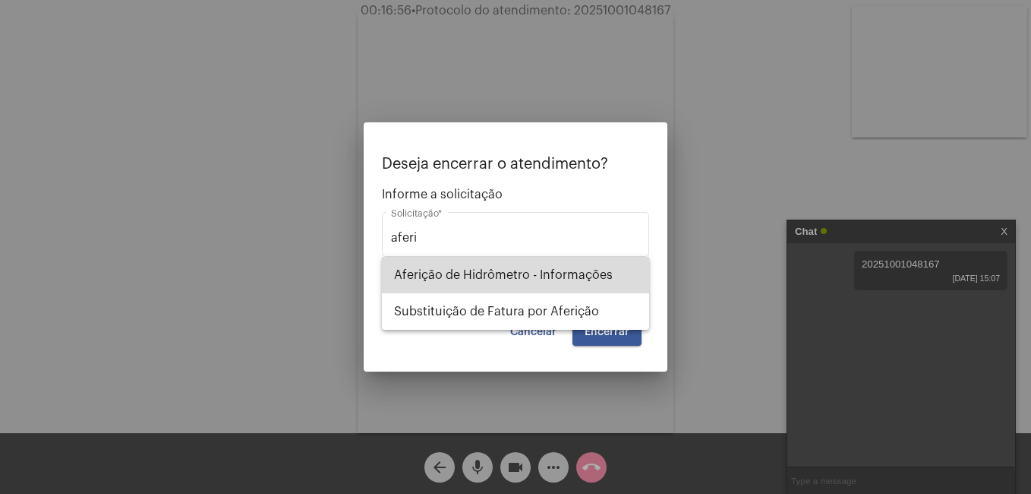
click at [465, 266] on span "Aferição de Hidrômetro - Informações" at bounding box center [515, 275] width 243 height 36
type input "Aferição de Hidrômetro - Informações"
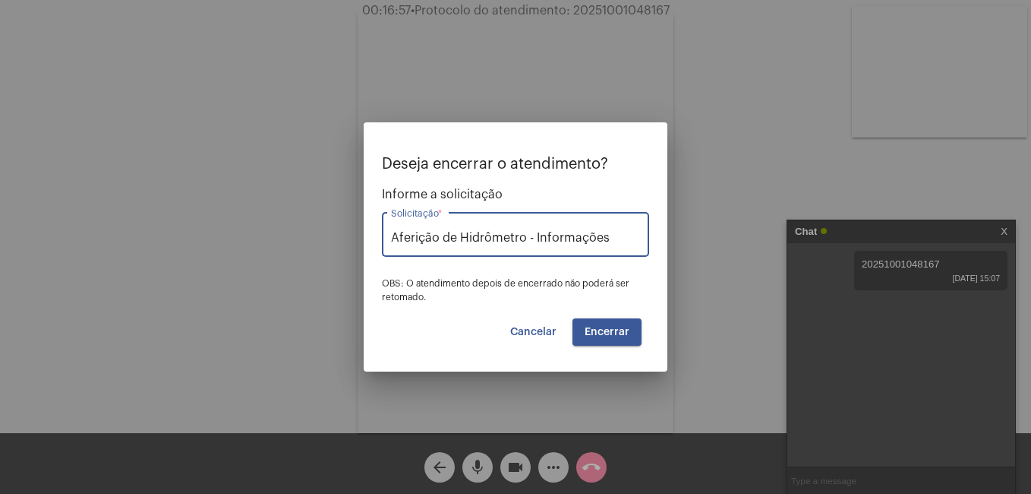
click at [579, 328] on button "Encerrar" at bounding box center [607, 331] width 69 height 27
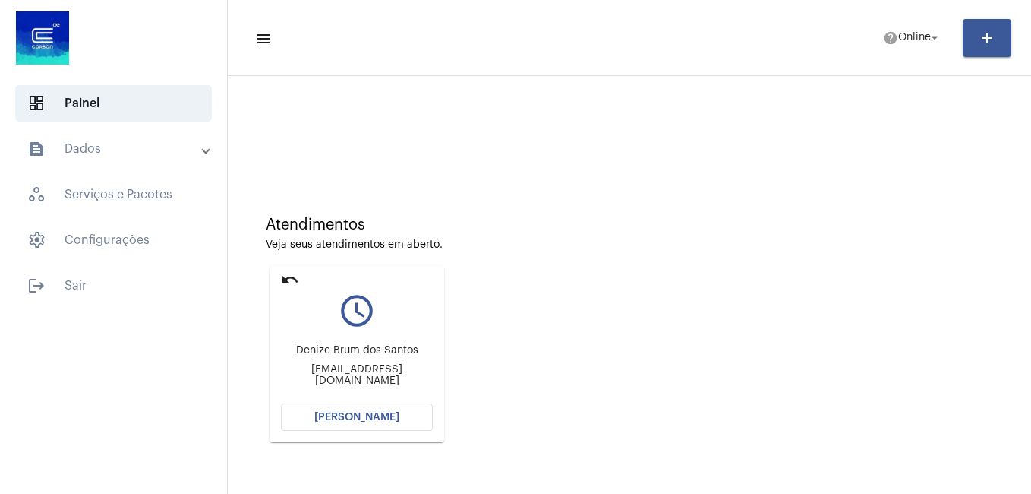
click at [351, 418] on span "[PERSON_NAME]" at bounding box center [356, 417] width 85 height 11
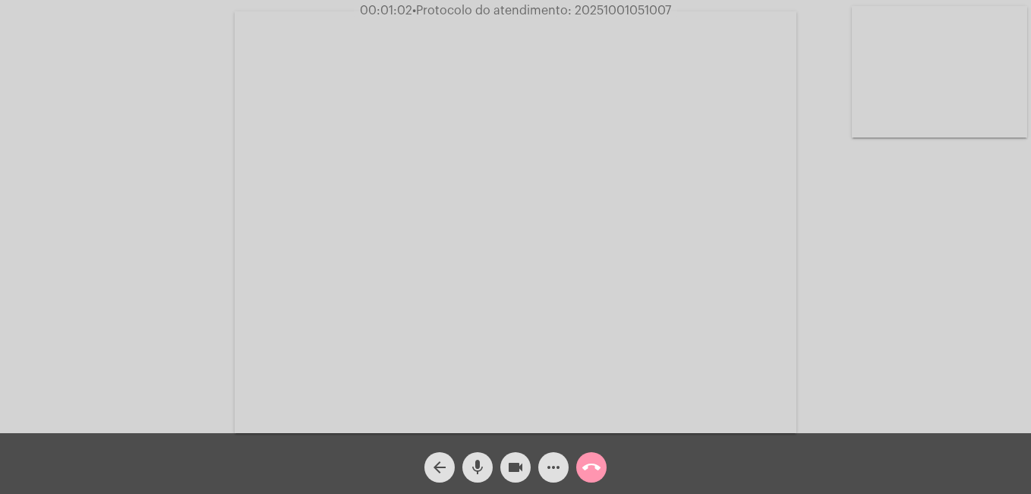
click at [470, 470] on mat-icon "mic" at bounding box center [478, 467] width 18 height 18
click at [470, 470] on mat-icon "mic_off" at bounding box center [478, 467] width 18 height 18
click at [584, 466] on mat-icon "call_end" at bounding box center [591, 467] width 18 height 18
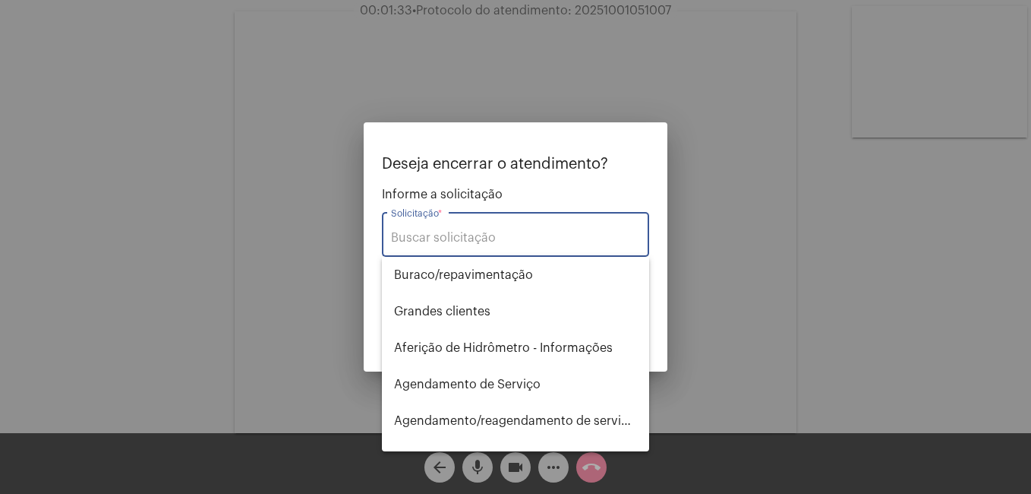
click at [411, 244] on input "Solicitação *" at bounding box center [515, 238] width 249 height 14
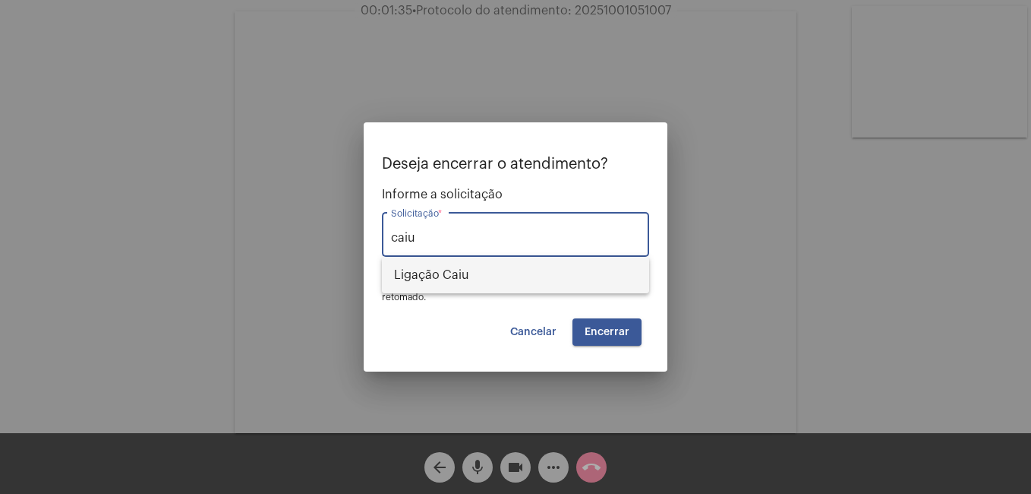
click at [419, 276] on span "Ligação Caiu" at bounding box center [515, 275] width 243 height 36
type input "Ligação Caiu"
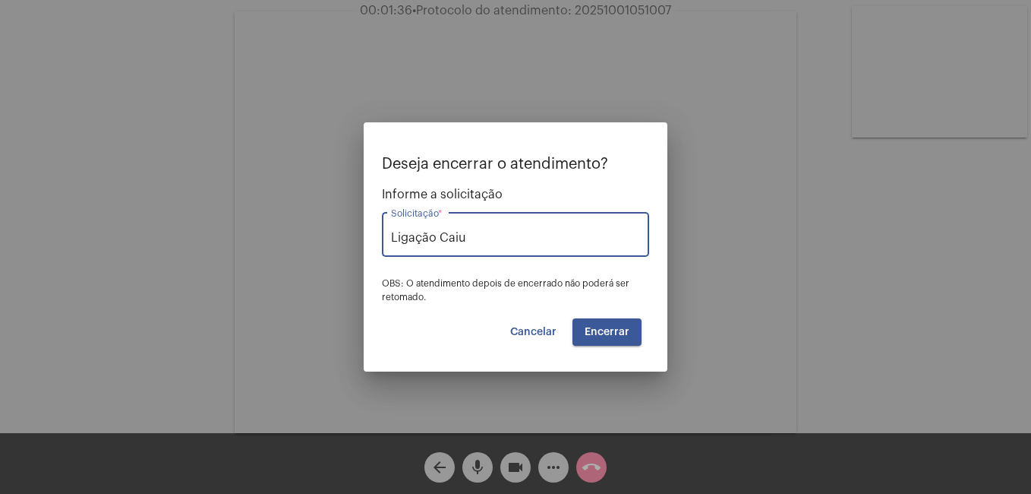
click at [625, 331] on span "Encerrar" at bounding box center [607, 332] width 45 height 11
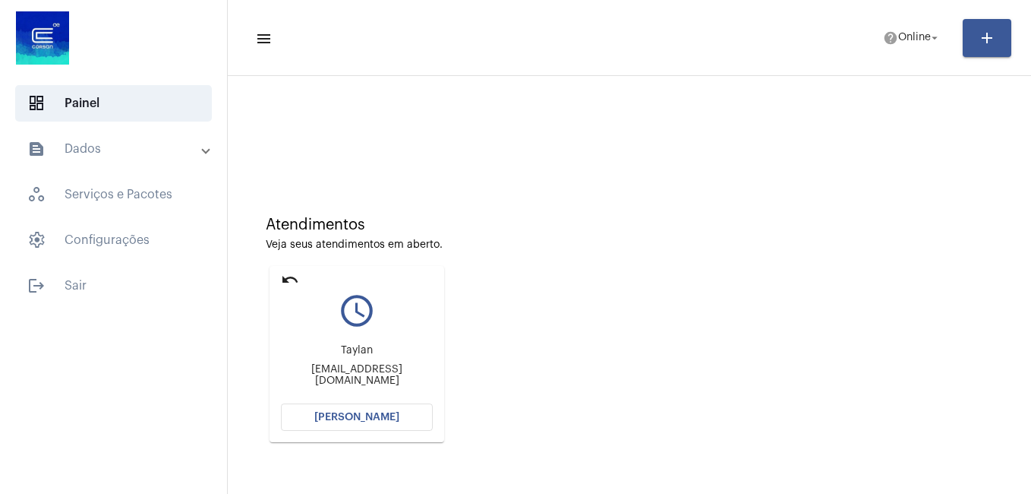
click at [379, 420] on span "[PERSON_NAME]" at bounding box center [356, 417] width 85 height 11
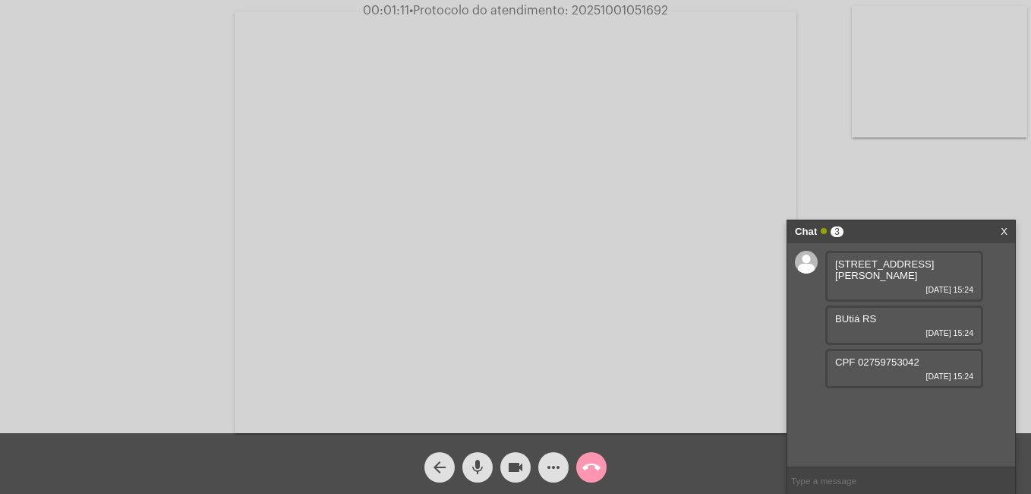
drag, startPoint x: 921, startPoint y: 349, endPoint x: 860, endPoint y: 352, distance: 61.5
click at [860, 352] on div "CPF 02759753042 [DATE] 15:24" at bounding box center [904, 368] width 158 height 39
click at [477, 468] on mat-icon "mic" at bounding box center [478, 467] width 18 height 18
click at [515, 469] on mat-icon "videocam" at bounding box center [515, 467] width 18 height 18
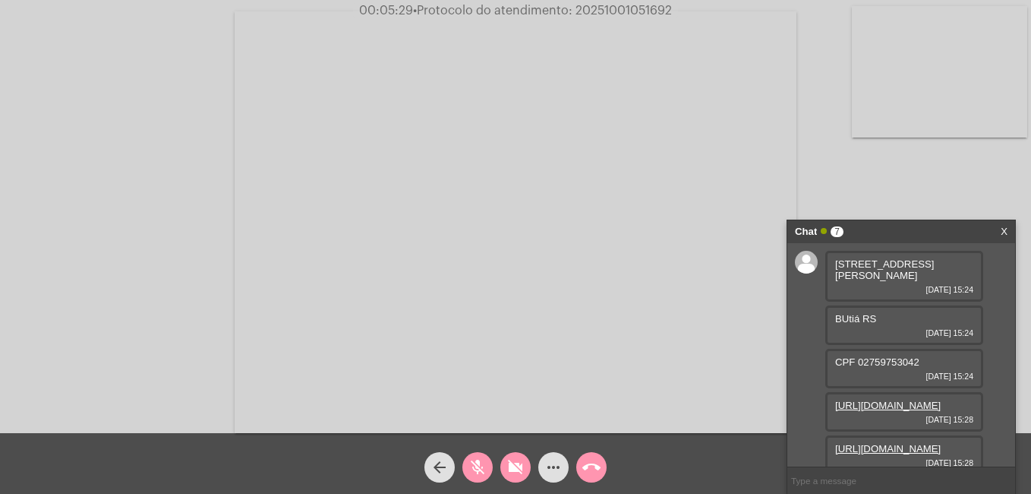
scroll to position [143, 0]
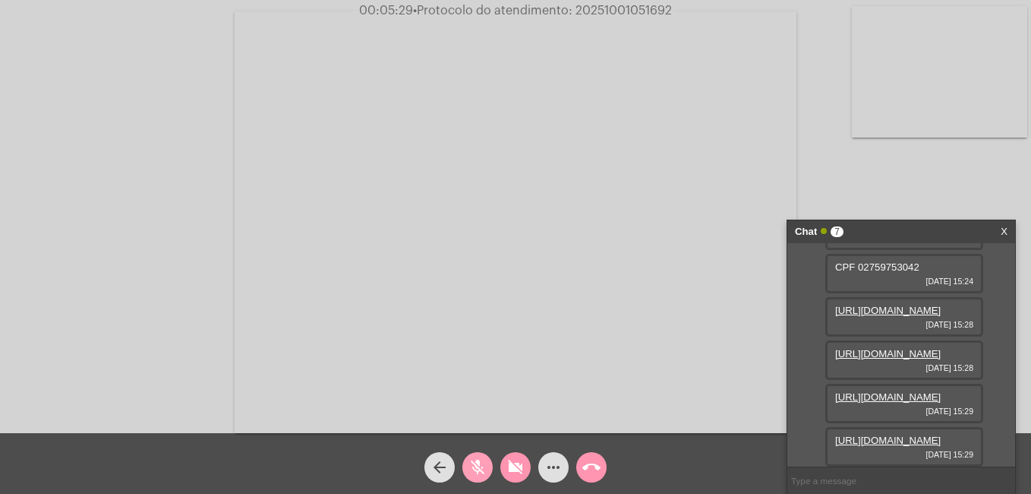
click at [480, 473] on mat-icon "mic_off" at bounding box center [478, 467] width 18 height 18
click at [478, 470] on mat-icon "mic" at bounding box center [478, 467] width 18 height 18
click at [479, 467] on mat-icon "mic_off" at bounding box center [478, 467] width 18 height 18
drag, startPoint x: 479, startPoint y: 467, endPoint x: 368, endPoint y: 443, distance: 113.3
click at [368, 443] on div "arrow_back mic videocam_off more_horiz call_end" at bounding box center [515, 463] width 1031 height 61
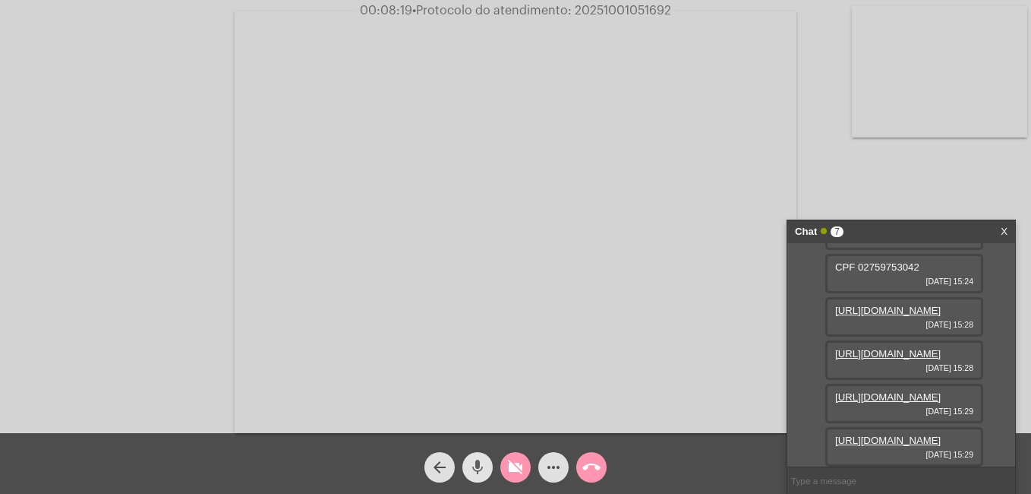
click at [476, 465] on mat-icon "mic" at bounding box center [478, 467] width 18 height 18
click at [475, 458] on mat-icon "mic_off" at bounding box center [478, 467] width 18 height 18
click at [484, 466] on mat-icon "mic" at bounding box center [478, 467] width 18 height 18
click at [473, 462] on mat-icon "mic_off" at bounding box center [478, 467] width 18 height 18
click at [513, 472] on mat-icon "videocam_off" at bounding box center [515, 467] width 18 height 18
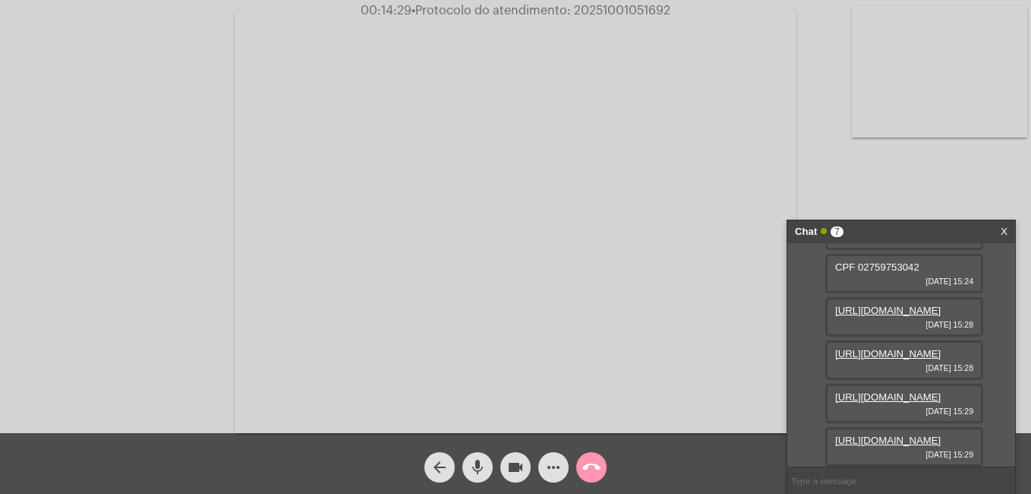
drag, startPoint x: 573, startPoint y: 11, endPoint x: 675, endPoint y: 12, distance: 102.5
click at [675, 12] on span "00:14:29 • Protocolo do atendimento: 20251001051692" at bounding box center [516, 10] width 322 height 15
click at [809, 485] on input "text" at bounding box center [901, 480] width 228 height 27
paste input "20251001051692"
type input "20251001051692"
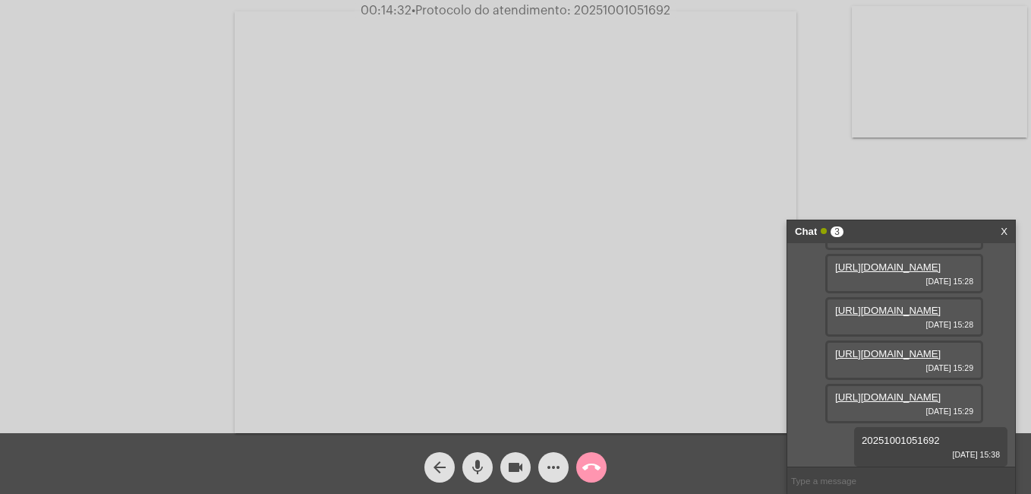
scroll to position [263, 0]
click at [588, 471] on mat-icon "call_end" at bounding box center [591, 467] width 18 height 18
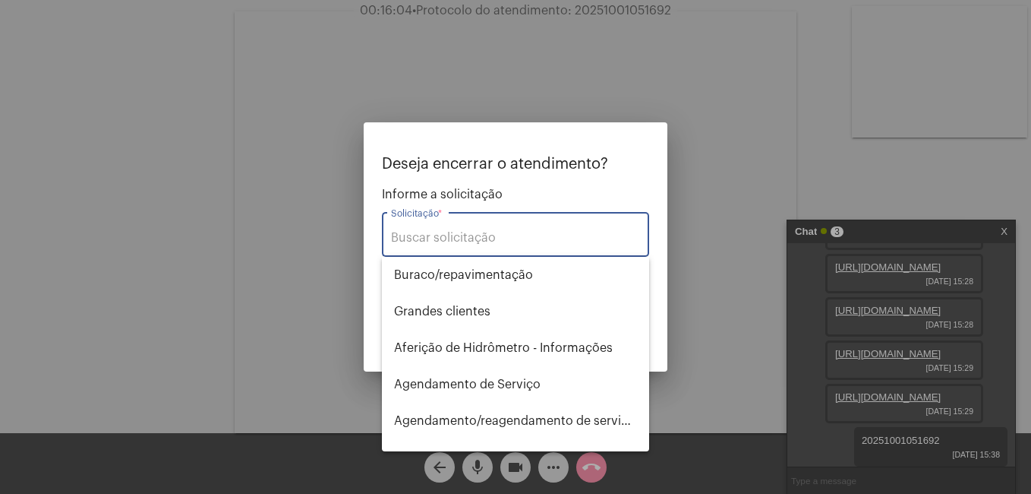
click at [459, 232] on input "Solicitação *" at bounding box center [515, 238] width 249 height 14
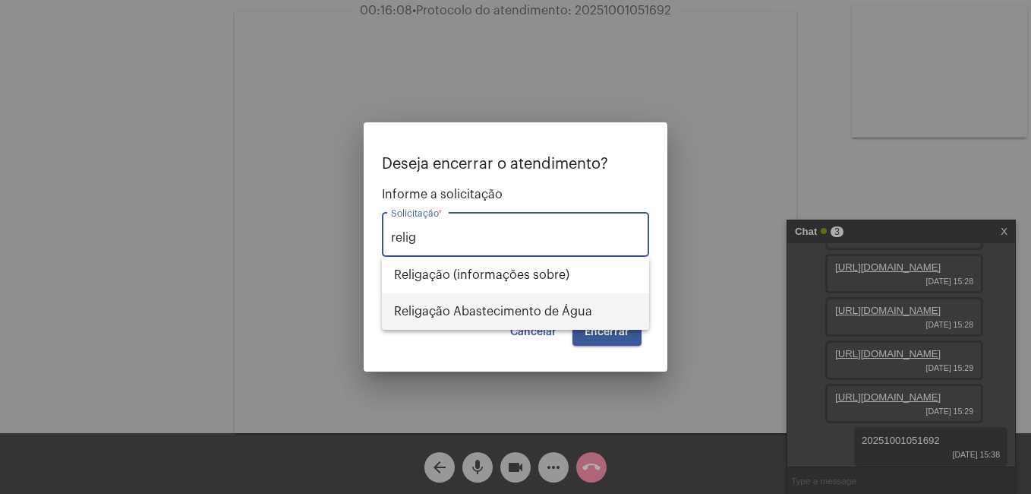
click at [457, 312] on span "Religação Abastecimento de Água" at bounding box center [515, 311] width 243 height 36
type input "Religação Abastecimento de Água"
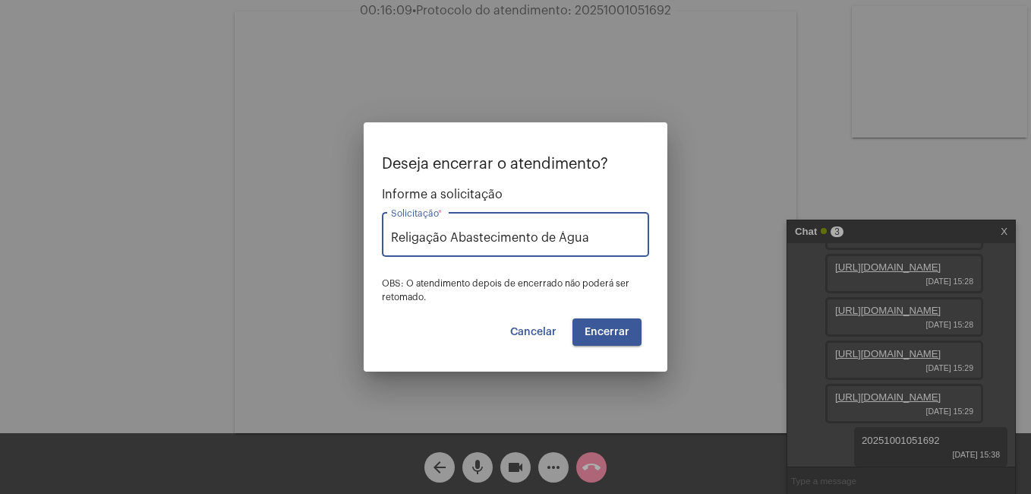
click at [608, 333] on span "Encerrar" at bounding box center [607, 332] width 45 height 11
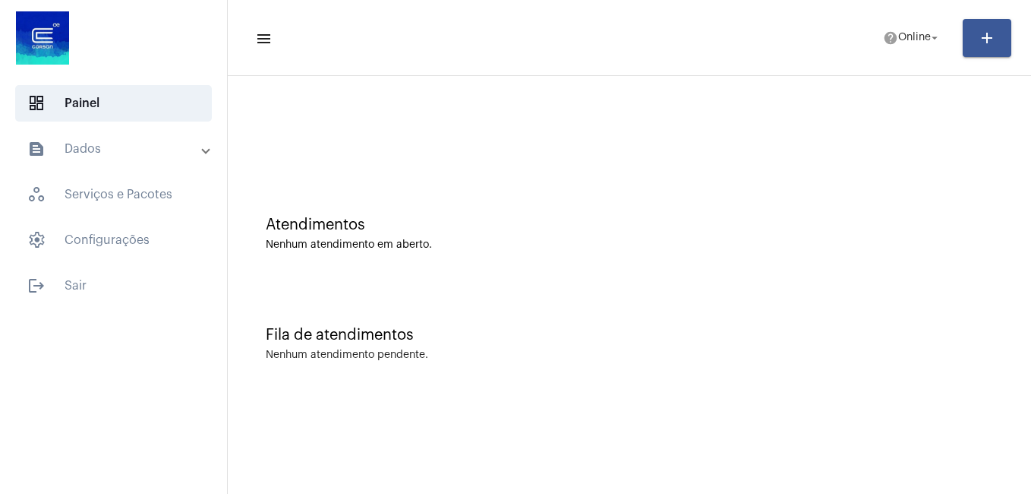
click at [191, 149] on mat-panel-title "text_snippet_outlined Dados" at bounding box center [114, 149] width 175 height 18
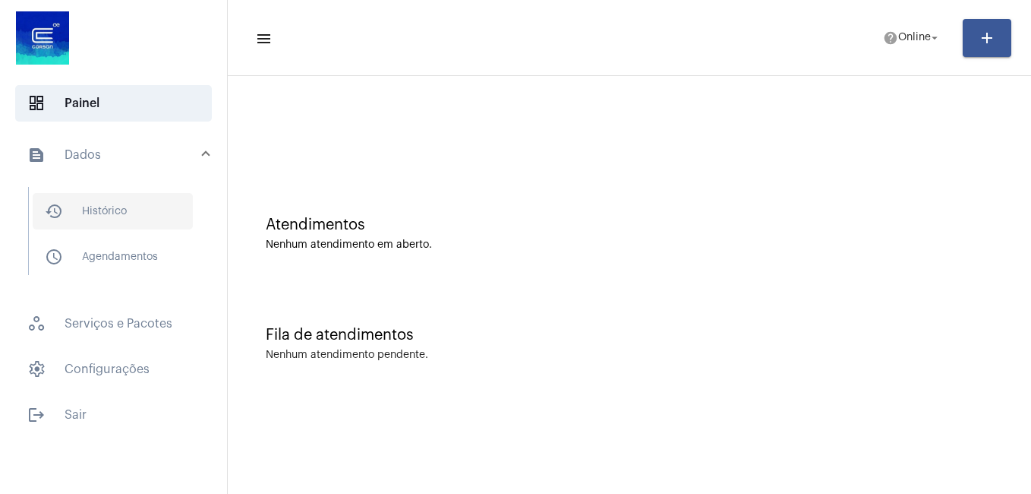
click at [103, 204] on span "history_outlined Histórico" at bounding box center [113, 211] width 160 height 36
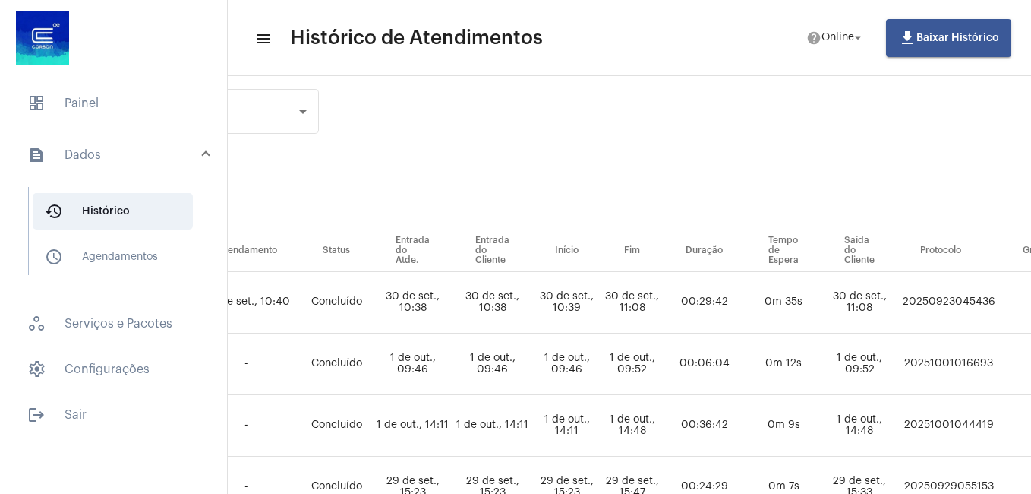
scroll to position [0, 547]
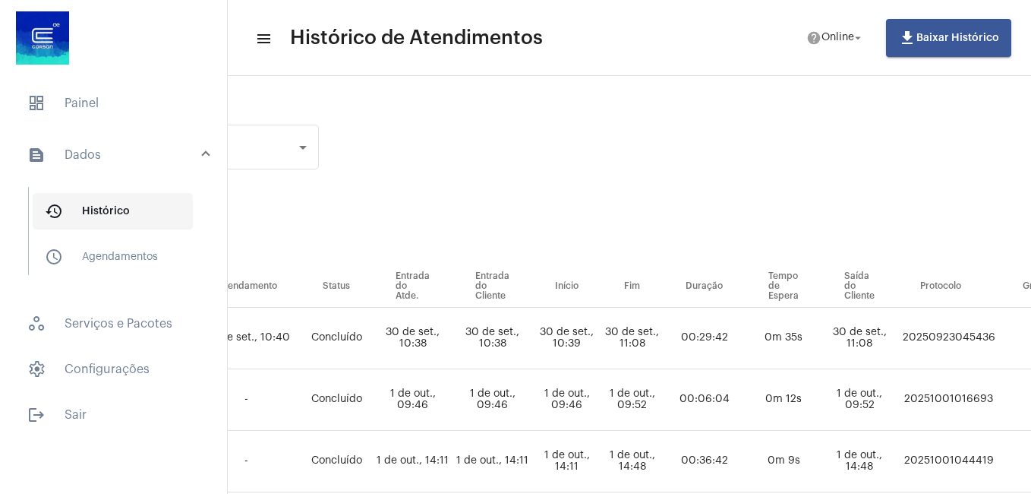
click at [50, 204] on mat-icon "history_outlined" at bounding box center [54, 211] width 18 height 18
drag, startPoint x: 96, startPoint y: 93, endPoint x: 85, endPoint y: 98, distance: 11.9
click at [96, 94] on span "dashboard Painel" at bounding box center [113, 103] width 197 height 36
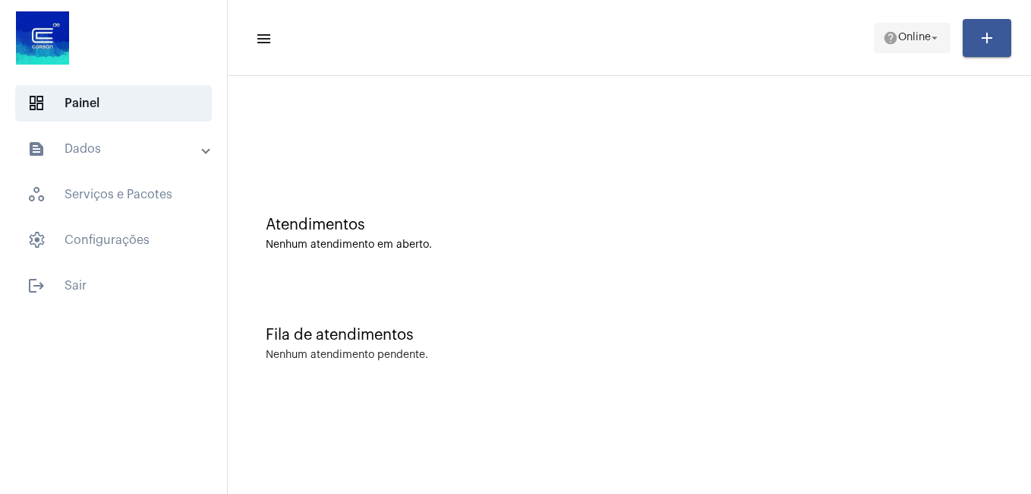
click at [936, 35] on mat-icon "arrow_drop_down" at bounding box center [935, 38] width 14 height 14
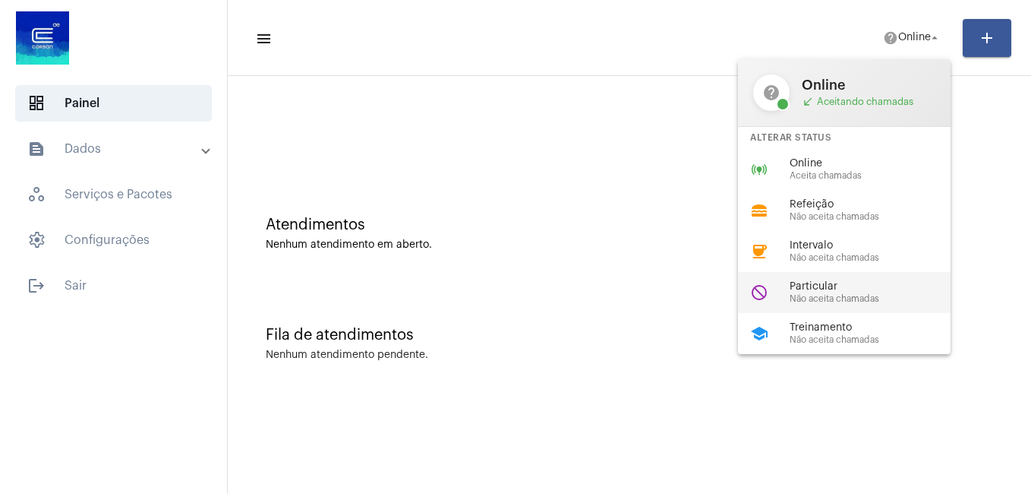
click at [819, 287] on span "Particular" at bounding box center [876, 286] width 173 height 11
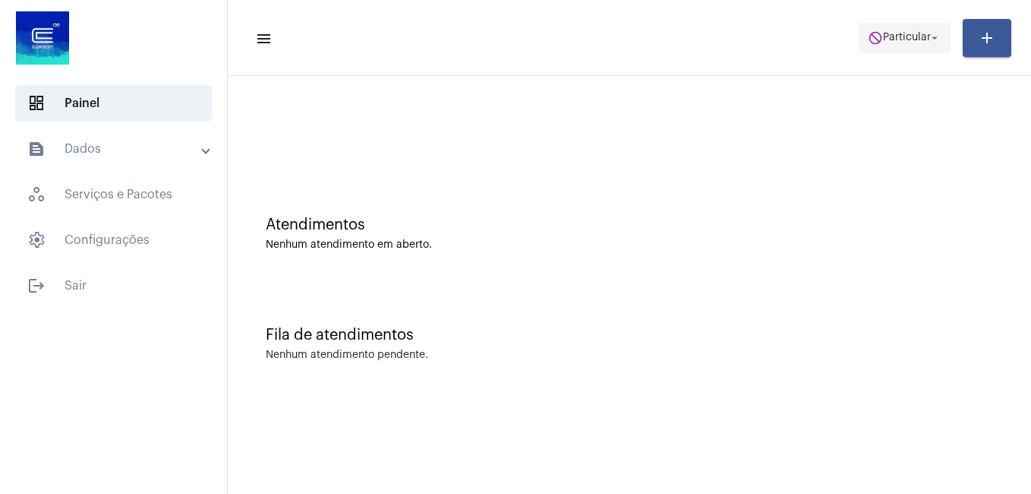
click at [879, 45] on span "do_not_disturb Particular arrow_drop_down" at bounding box center [905, 37] width 74 height 27
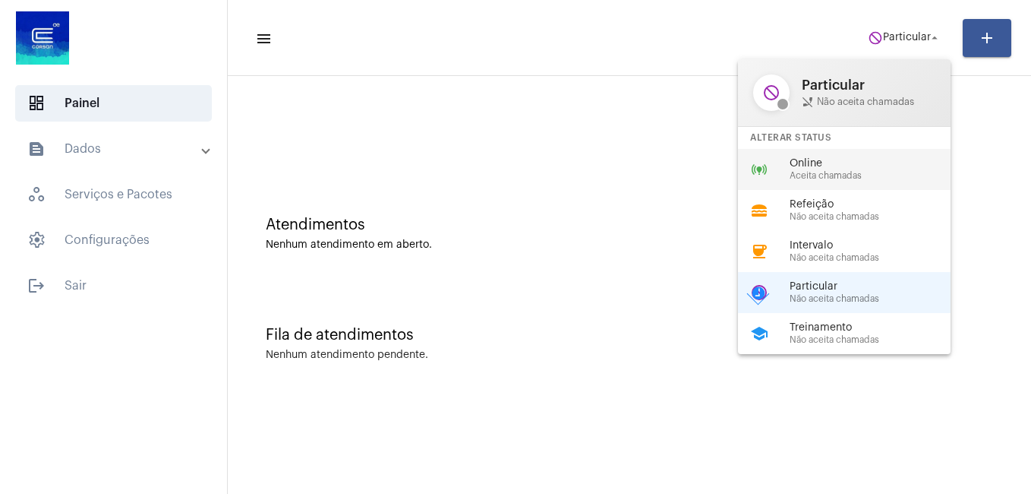
click at [800, 158] on span "Online" at bounding box center [876, 163] width 173 height 11
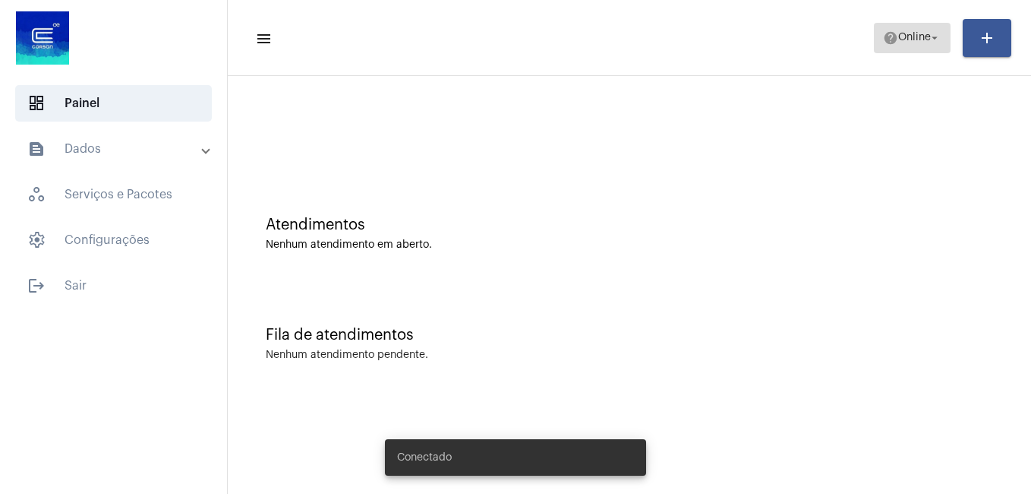
click at [890, 45] on mat-icon "help" at bounding box center [890, 37] width 15 height 15
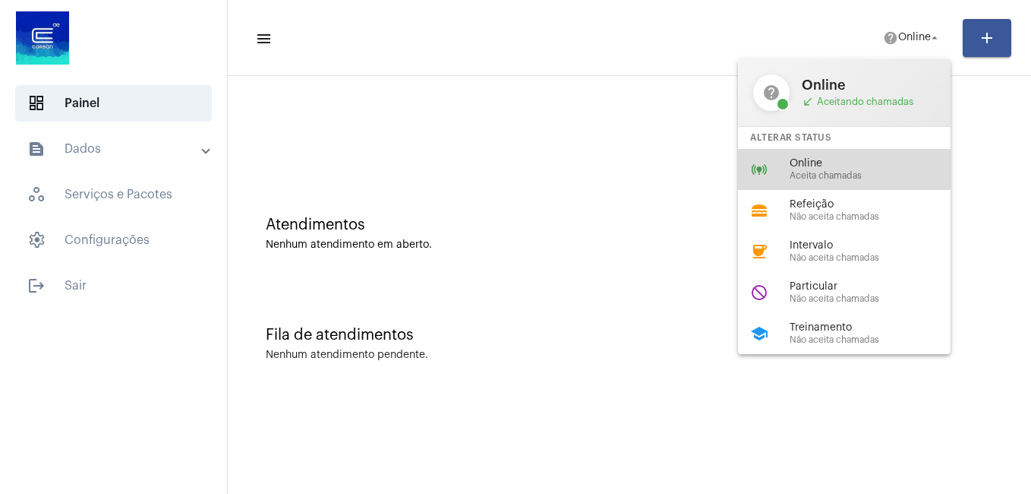
click at [794, 167] on span "Online" at bounding box center [876, 163] width 173 height 11
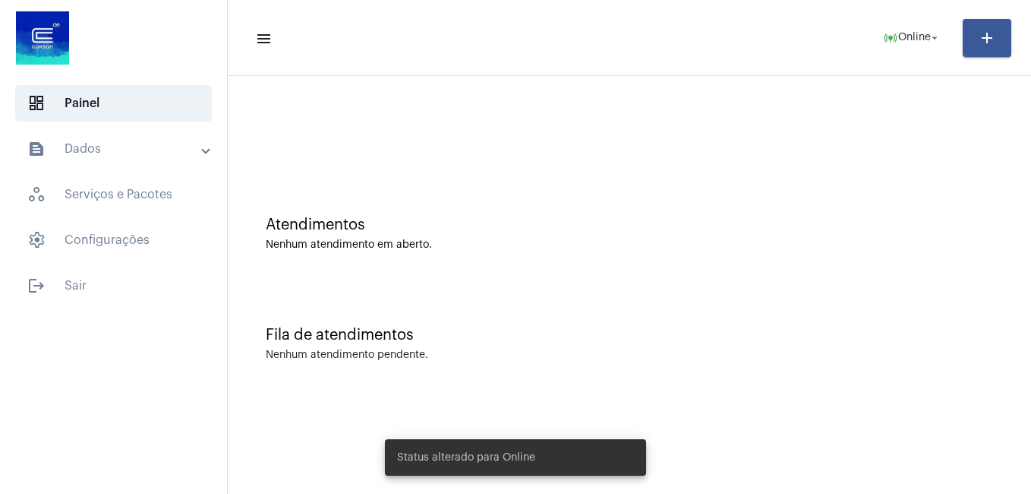
click at [580, 151] on div at bounding box center [629, 127] width 788 height 87
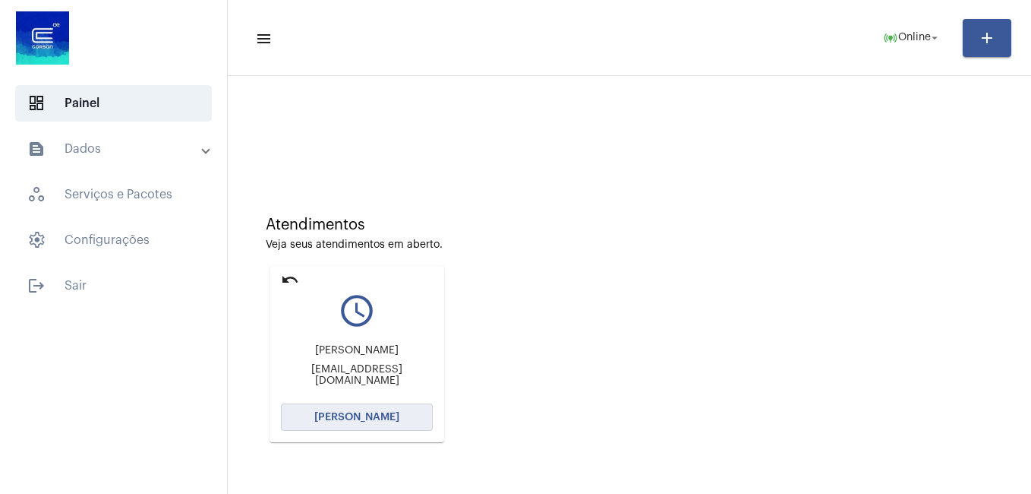
click at [329, 407] on button "[PERSON_NAME]" at bounding box center [357, 416] width 152 height 27
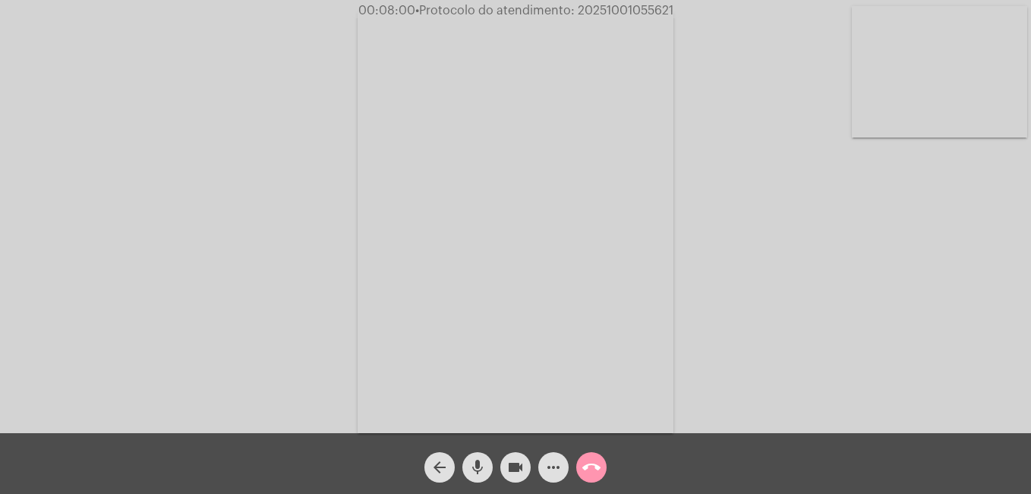
click at [549, 470] on mat-icon "more_horiz" at bounding box center [553, 467] width 18 height 18
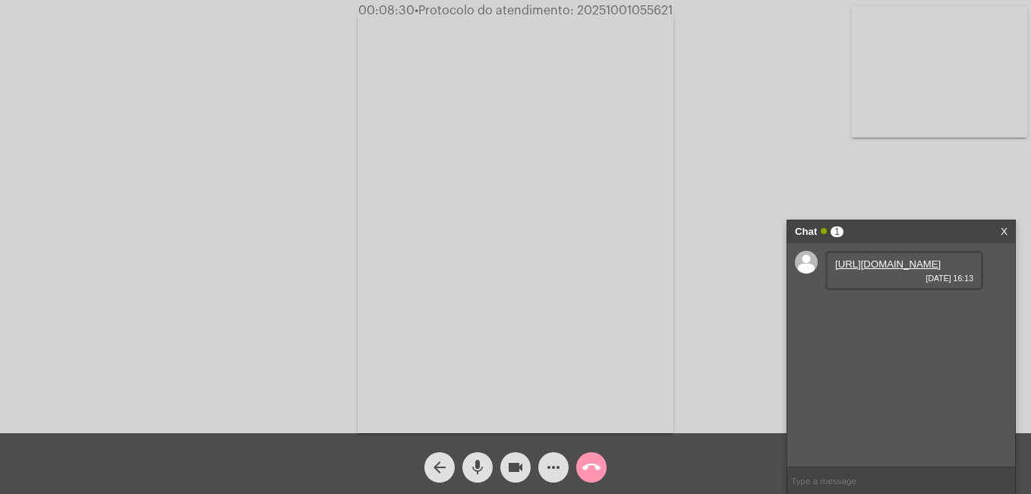
click at [863, 270] on link "[URL][DOMAIN_NAME]" at bounding box center [888, 263] width 106 height 11
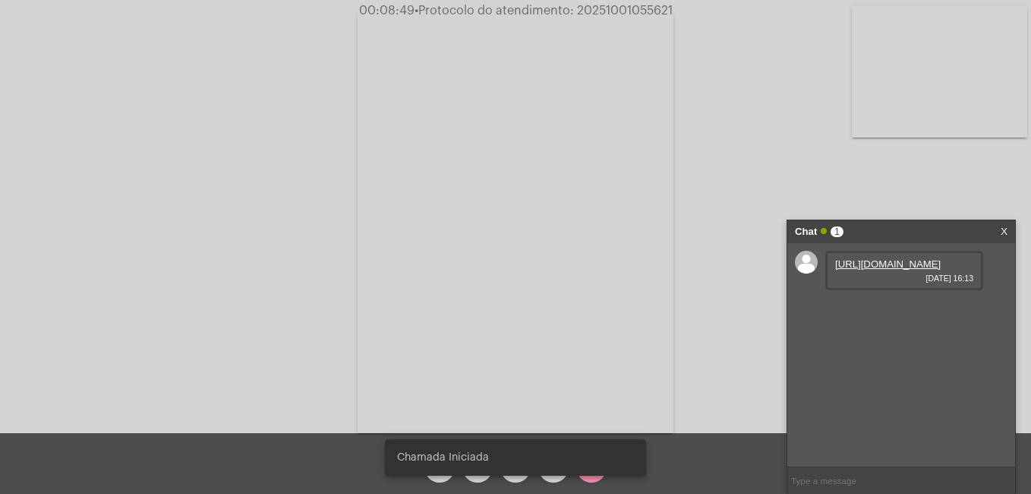
click at [53, 103] on div "Acessando Câmera e Microfone..." at bounding box center [516, 220] width 1028 height 433
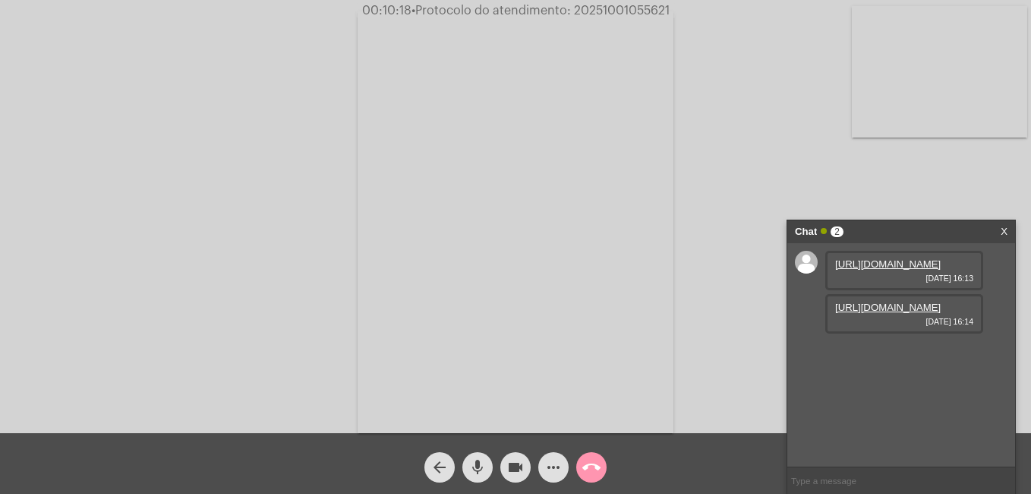
click at [473, 465] on mat-icon "mic" at bounding box center [478, 467] width 18 height 18
click at [518, 473] on mat-icon "videocam" at bounding box center [515, 467] width 18 height 18
click at [474, 454] on span "mic_off" at bounding box center [478, 467] width 18 height 30
click at [475, 462] on mat-icon "mic" at bounding box center [478, 467] width 18 height 18
click at [478, 465] on mat-icon "mic_off" at bounding box center [478, 467] width 18 height 18
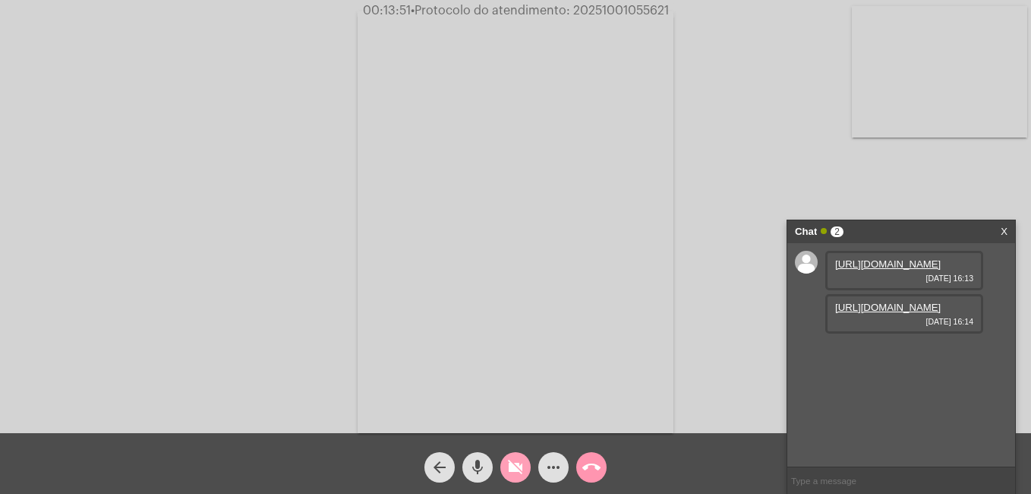
click at [516, 468] on mat-icon "videocam_off" at bounding box center [515, 467] width 18 height 18
click at [839, 270] on link "https://neft-transfer-bucket.s3.amazonaws.com/temp-1db1edc5-0a5a-c71a-e995-864e…" at bounding box center [888, 263] width 106 height 11
click at [475, 465] on mat-icon "mic" at bounding box center [478, 467] width 18 height 18
click at [525, 467] on button "videocam" at bounding box center [515, 467] width 30 height 30
click at [479, 469] on mat-icon "mic_off" at bounding box center [478, 467] width 18 height 18
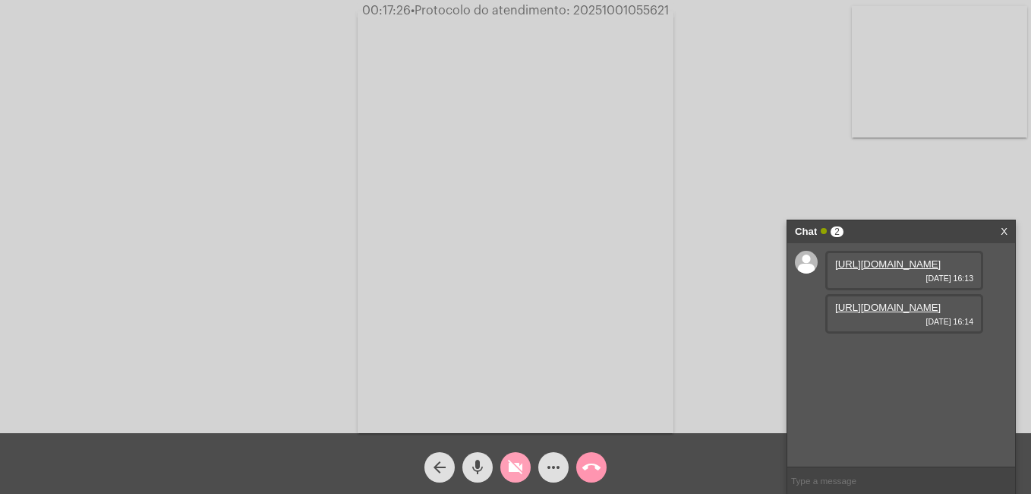
click at [518, 459] on mat-icon "videocam_off" at bounding box center [515, 467] width 18 height 18
click at [862, 313] on link "https://neft-transfer-bucket.s3.amazonaws.com/temp-12f54ddf-d4d3-94b7-4b82-b657…" at bounding box center [888, 306] width 106 height 11
click at [267, 383] on div "Acessando Câmera e Microfone..." at bounding box center [516, 220] width 1028 height 433
click at [857, 475] on input "text" at bounding box center [901, 480] width 228 height 27
paste input "https://agergs.rs.gov.br/inicial"
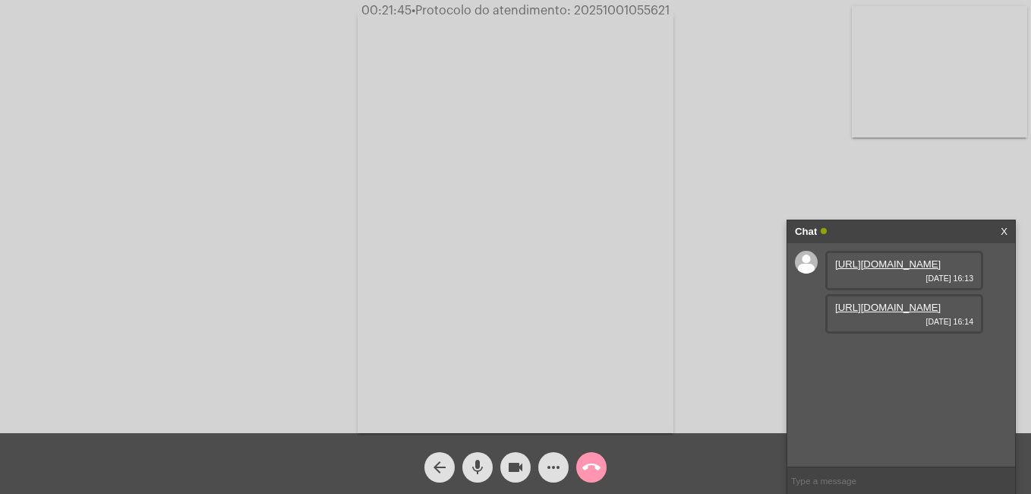
type input "https://agergs.rs.gov.br/inicial"
paste input "Contato: 0800-979-0066"
type input "Contato: 0800-979-0066"
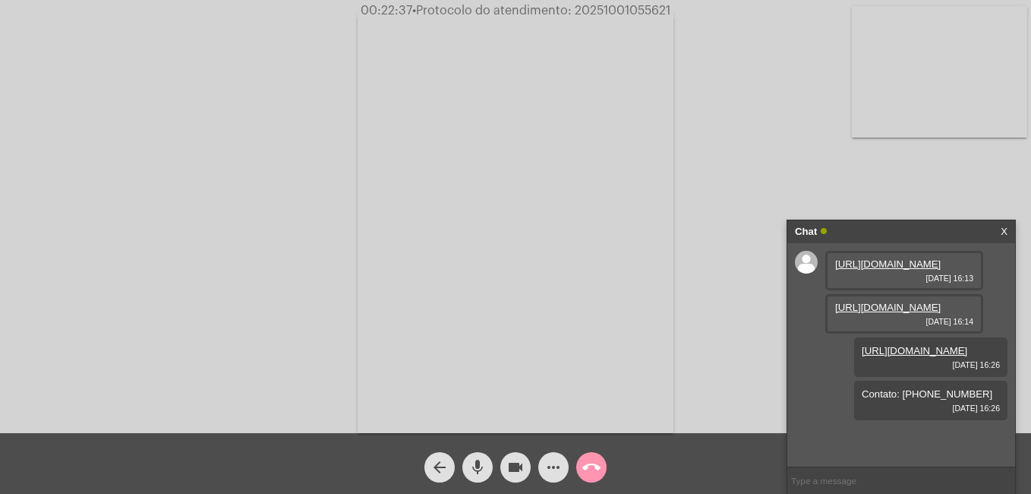
scroll to position [22, 0]
click at [585, 466] on mat-icon "call_end" at bounding box center [591, 467] width 18 height 18
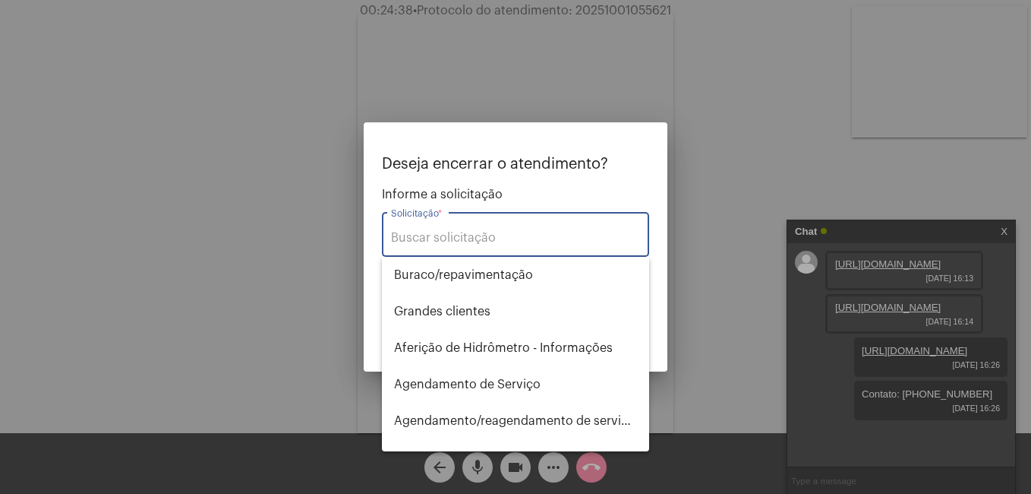
click at [431, 233] on input "Solicitação *" at bounding box center [515, 238] width 249 height 14
click at [415, 239] on input "Solicitação *" at bounding box center [515, 238] width 249 height 14
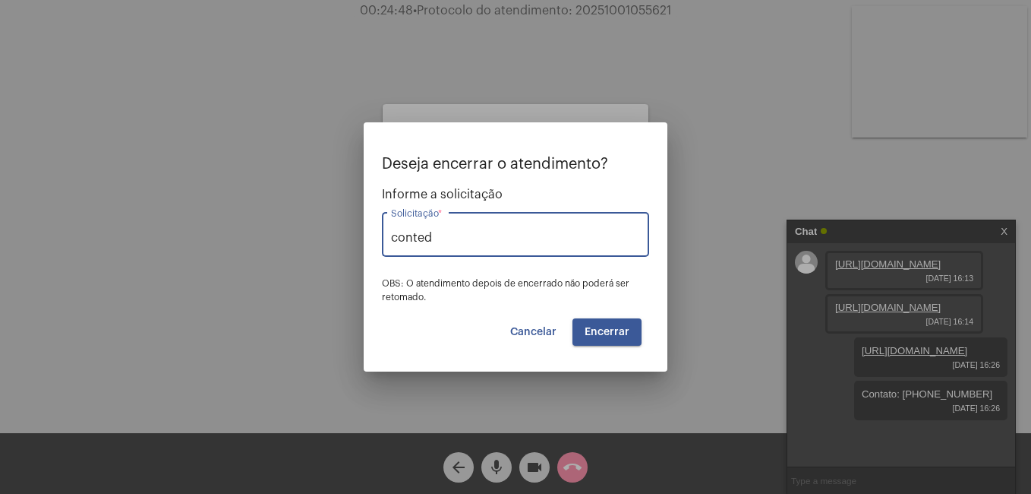
type input "conted"
drag, startPoint x: 450, startPoint y: 235, endPoint x: 326, endPoint y: 231, distance: 123.8
click at [326, 231] on div "Deseja encerrar o atendimento? Informe a solicitação conted Solicitação * OBS: …" at bounding box center [515, 247] width 1031 height 494
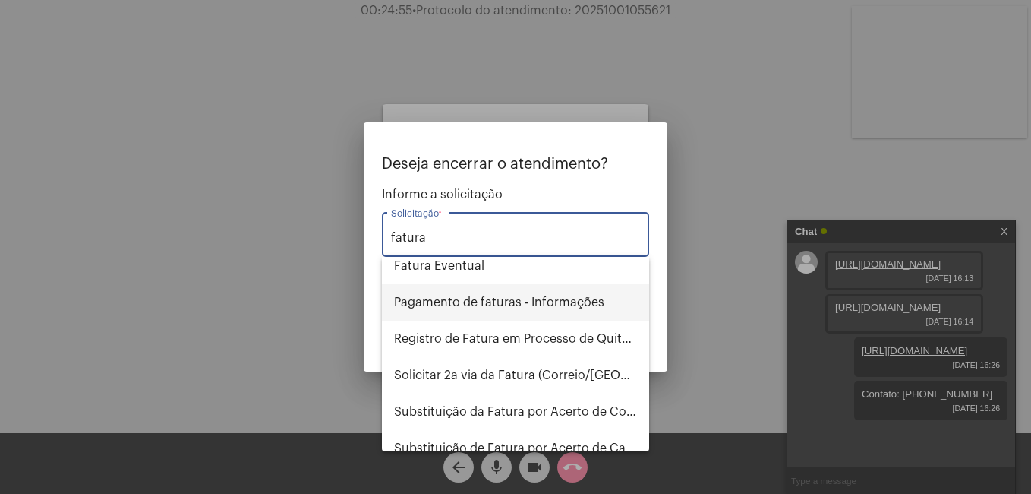
scroll to position [152, 0]
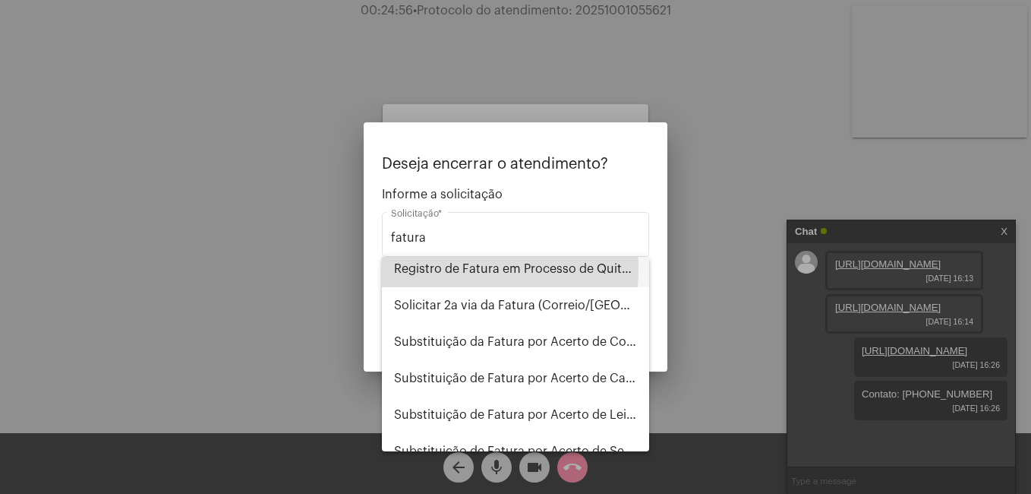
click at [428, 268] on span "Registro de Fatura em Processo de Quitação" at bounding box center [515, 269] width 243 height 36
type input "Registro de Fatura em Processo de Quitação"
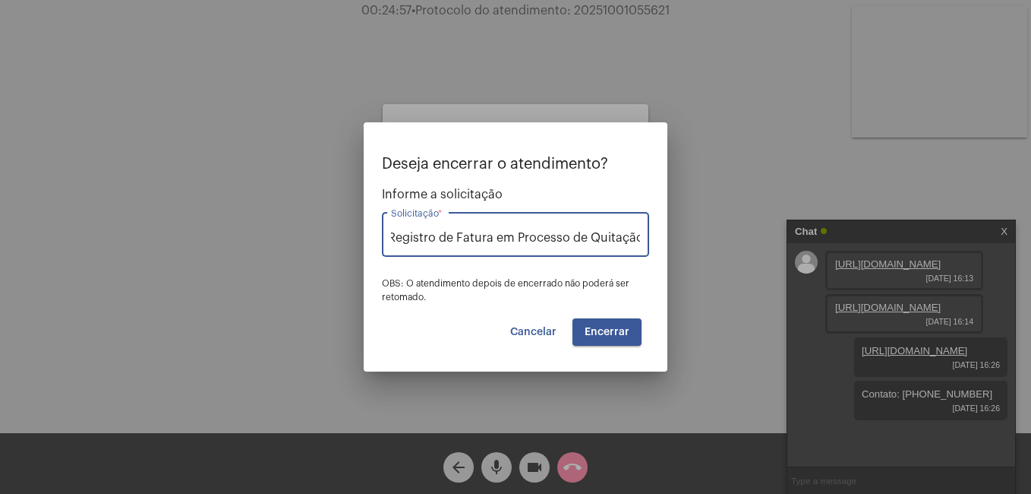
click at [614, 334] on span "Encerrar" at bounding box center [607, 332] width 45 height 11
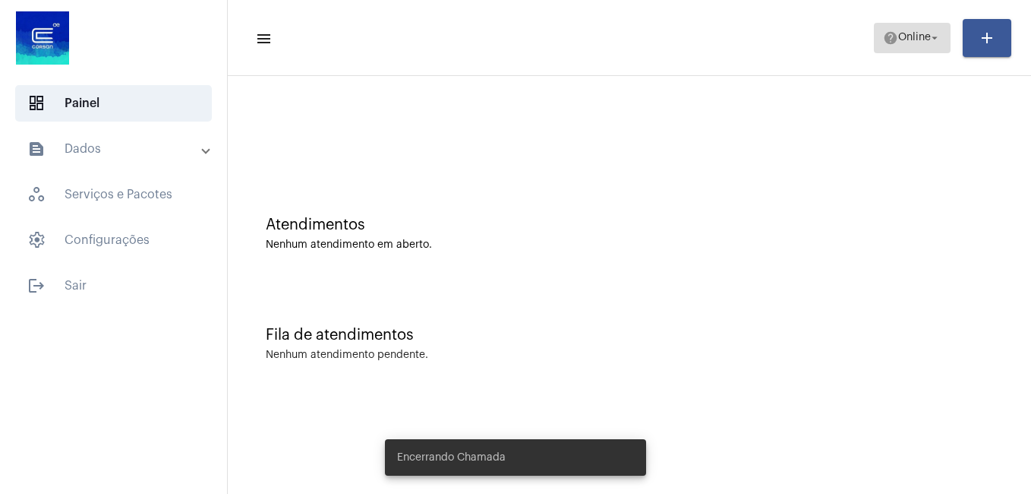
click at [926, 35] on span "Online" at bounding box center [914, 38] width 33 height 11
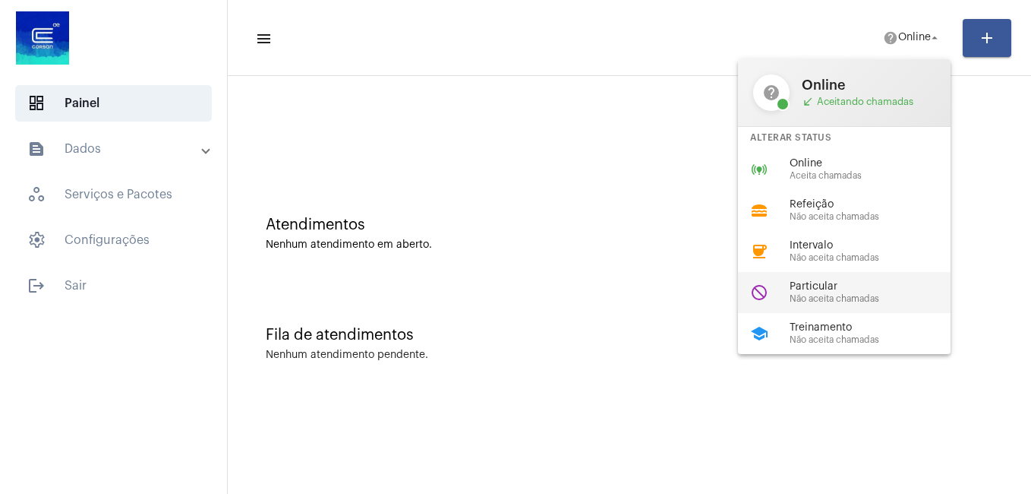
click at [826, 282] on span "Particular" at bounding box center [876, 286] width 173 height 11
